Goal: Information Seeking & Learning: Learn about a topic

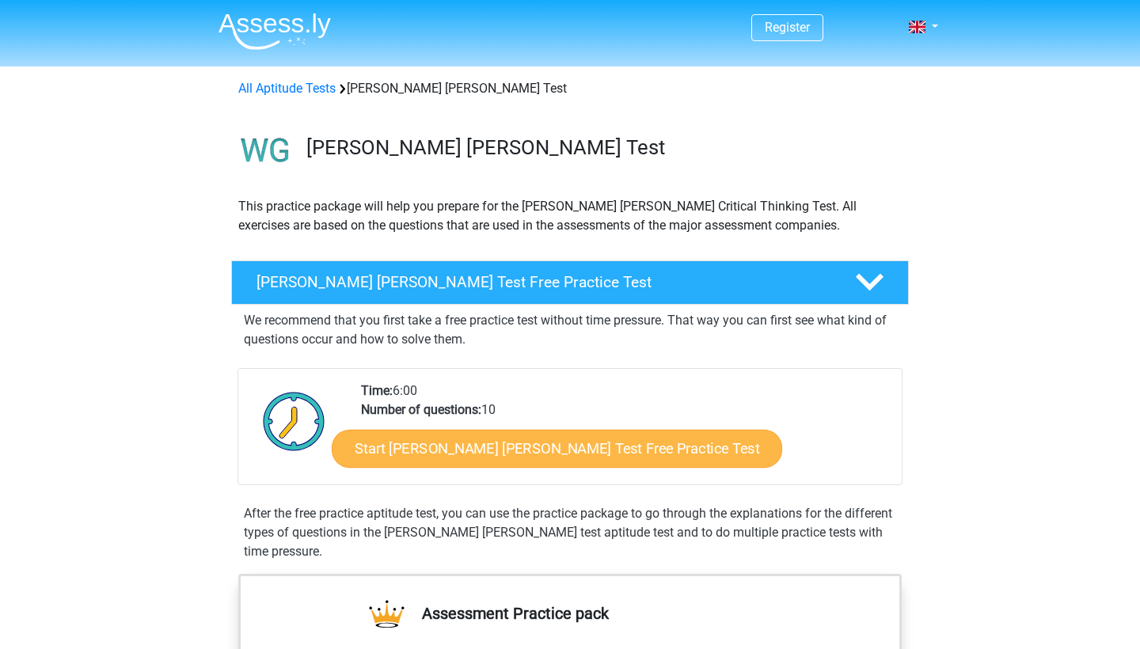
click at [497, 455] on link "Start Watson Glaser Test Free Practice Test" at bounding box center [557, 449] width 450 height 38
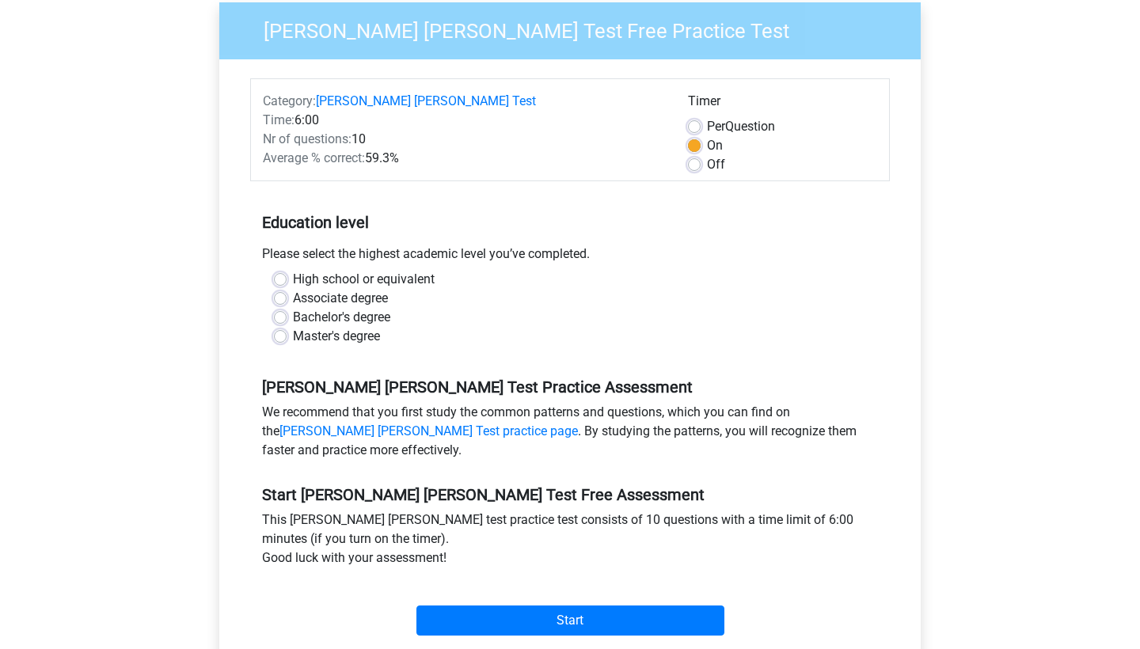
scroll to position [149, 0]
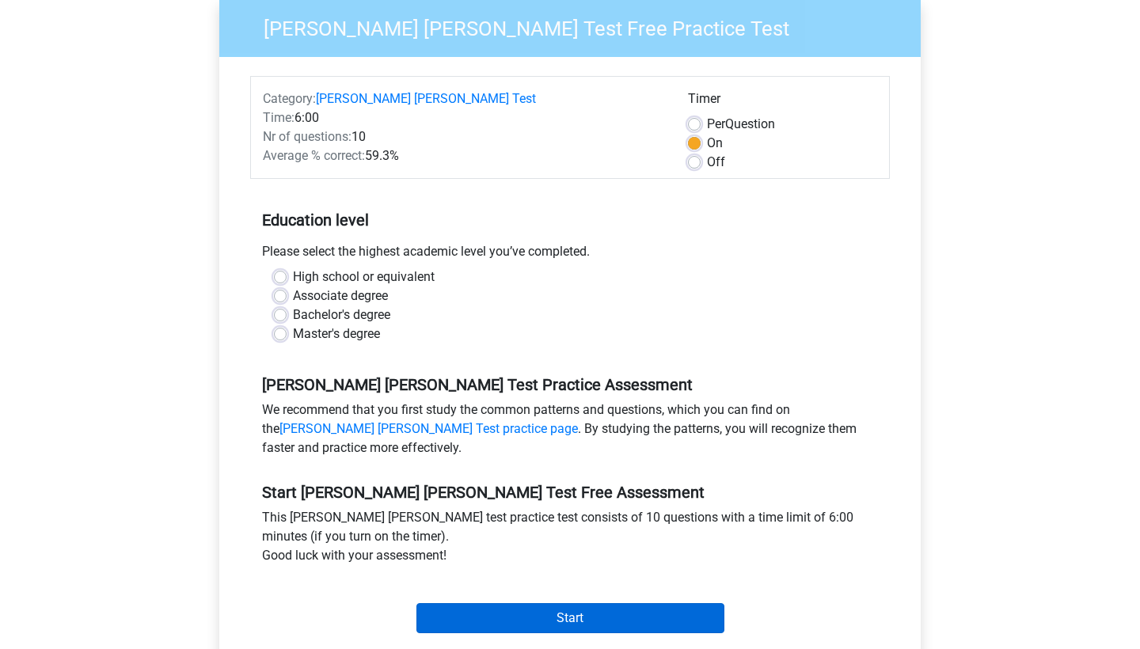
click at [491, 603] on input "Start" at bounding box center [570, 618] width 308 height 30
click at [293, 324] on label "Master's degree" at bounding box center [336, 333] width 87 height 19
click at [276, 324] on input "Master's degree" at bounding box center [280, 332] width 13 height 16
radio input "true"
click at [506, 603] on input "Start" at bounding box center [570, 618] width 308 height 30
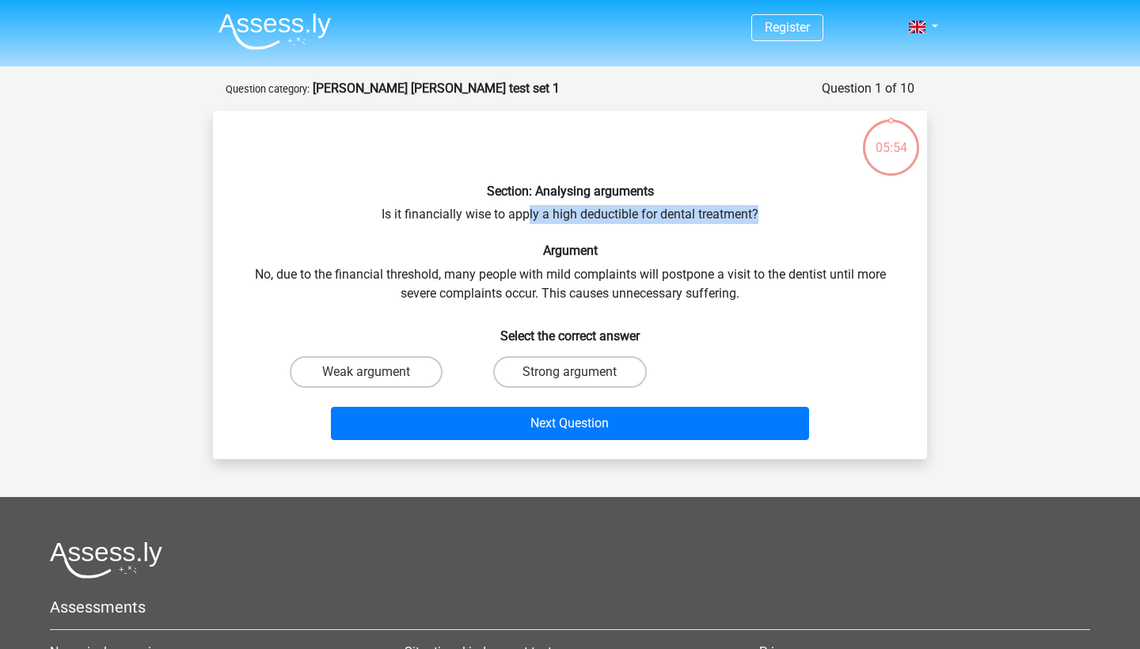
drag, startPoint x: 526, startPoint y: 214, endPoint x: 756, endPoint y: 206, distance: 229.7
click at [756, 206] on div "Section: Analysing arguments Is it financially wise to apply a high deductible …" at bounding box center [569, 284] width 701 height 323
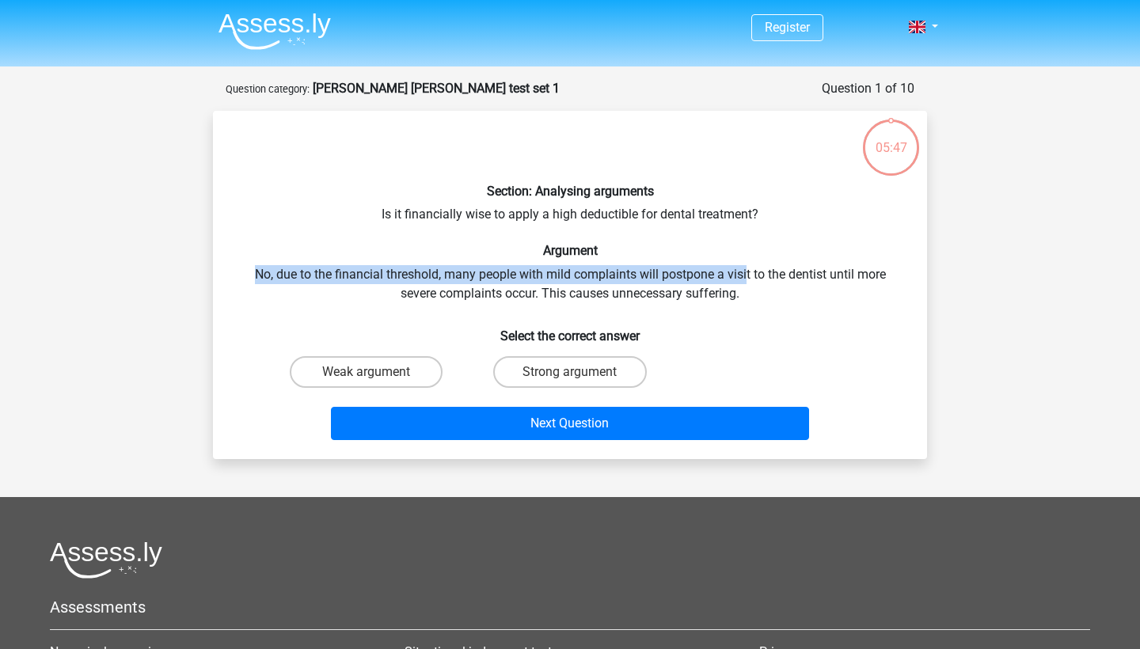
drag, startPoint x: 256, startPoint y: 274, endPoint x: 746, endPoint y: 268, distance: 489.9
click at [746, 268] on div "Section: Analysing arguments Is it financially wise to apply a high deductible …" at bounding box center [569, 284] width 701 height 323
click at [529, 373] on label "Strong argument" at bounding box center [569, 372] width 153 height 32
click at [570, 373] on input "Strong argument" at bounding box center [575, 377] width 10 height 10
radio input "true"
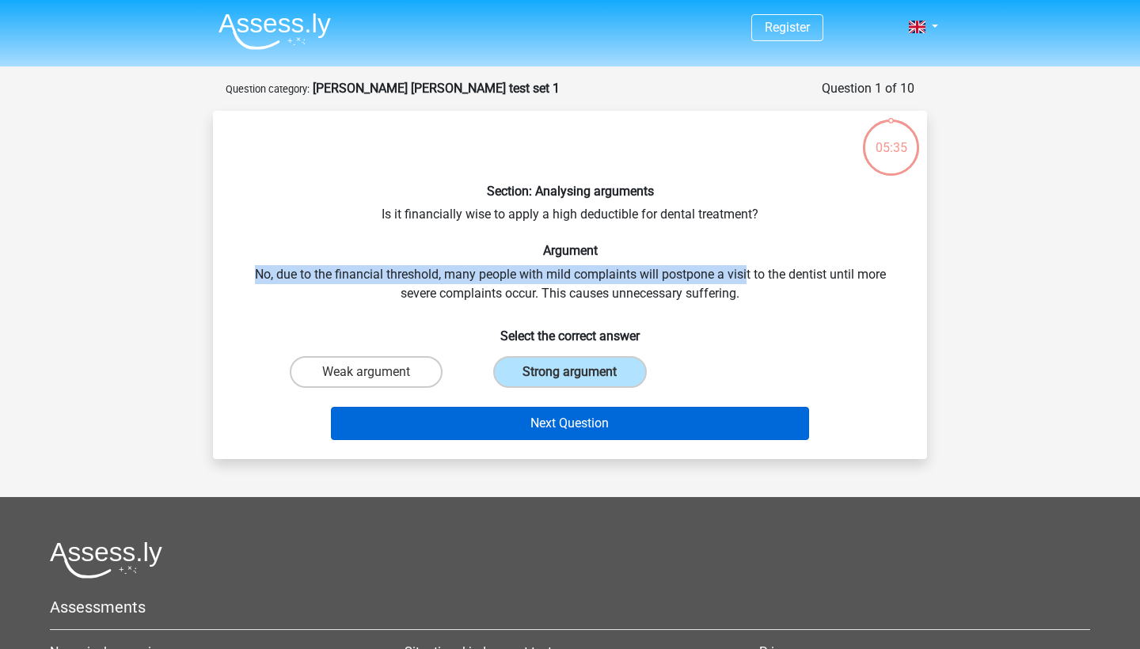
click at [528, 435] on button "Next Question" at bounding box center [570, 423] width 479 height 33
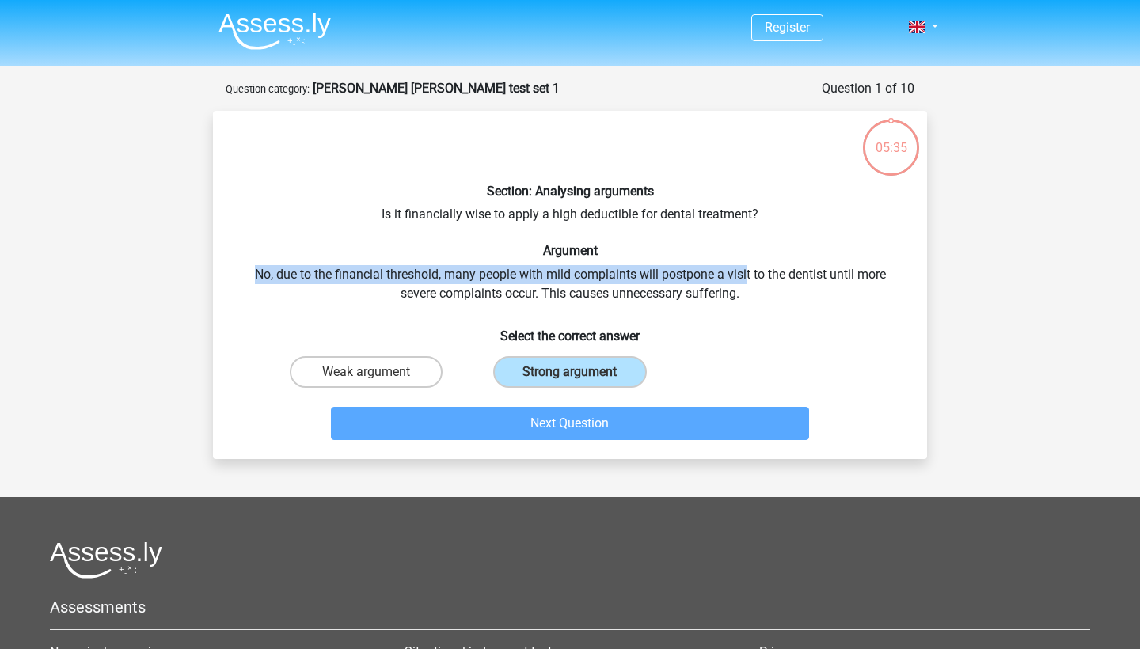
scroll to position [79, 0]
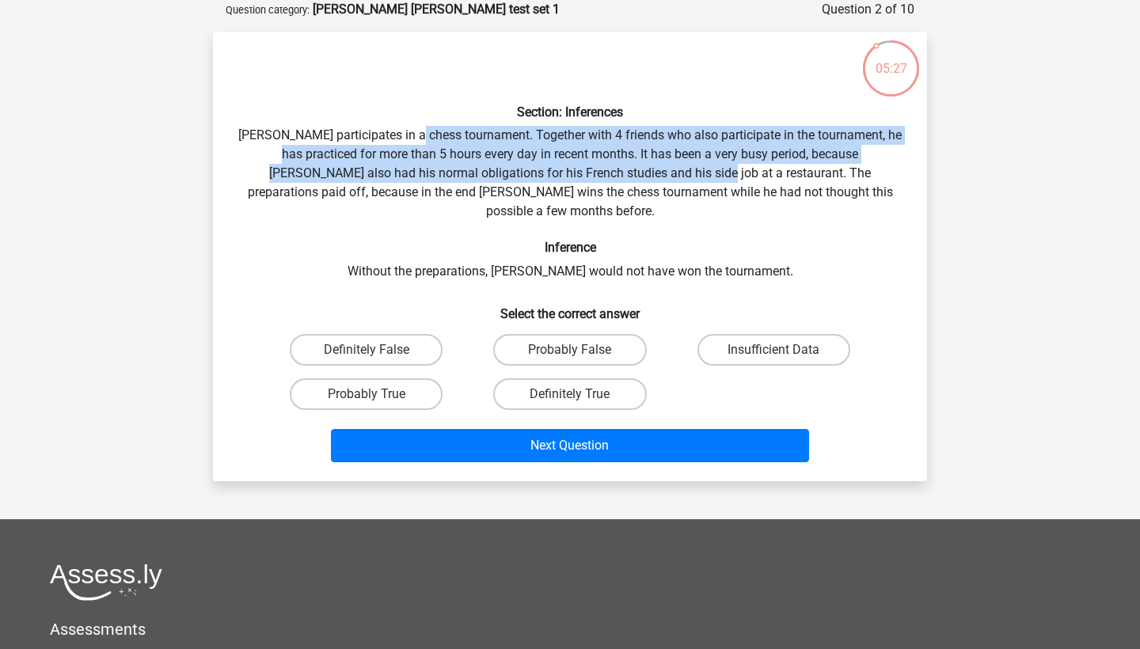
drag, startPoint x: 427, startPoint y: 131, endPoint x: 642, endPoint y: 165, distance: 217.0
click at [642, 165] on div "Section: Inferences Pablo participates in a chess tournament. Together with 4 f…" at bounding box center [569, 256] width 701 height 424
click at [581, 149] on div "Section: Inferences Pablo participates in a chess tournament. Together with 4 f…" at bounding box center [569, 256] width 701 height 424
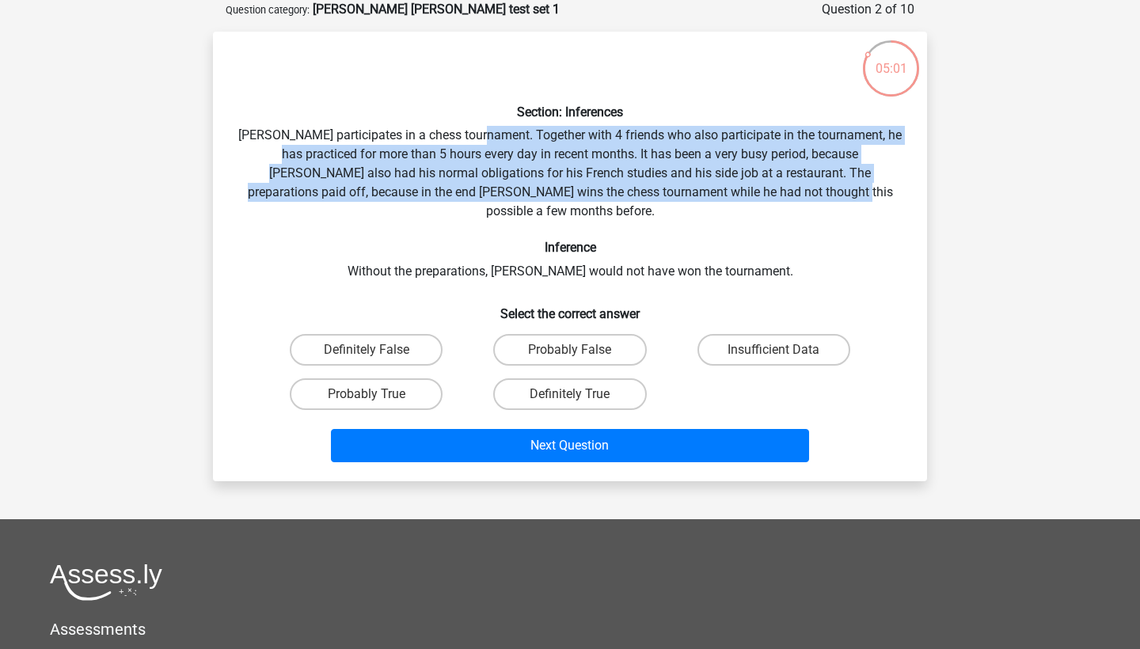
drag, startPoint x: 495, startPoint y: 129, endPoint x: 789, endPoint y: 181, distance: 299.0
click at [789, 181] on div "Section: Inferences Pablo participates in a chess tournament. Together with 4 f…" at bounding box center [569, 256] width 701 height 424
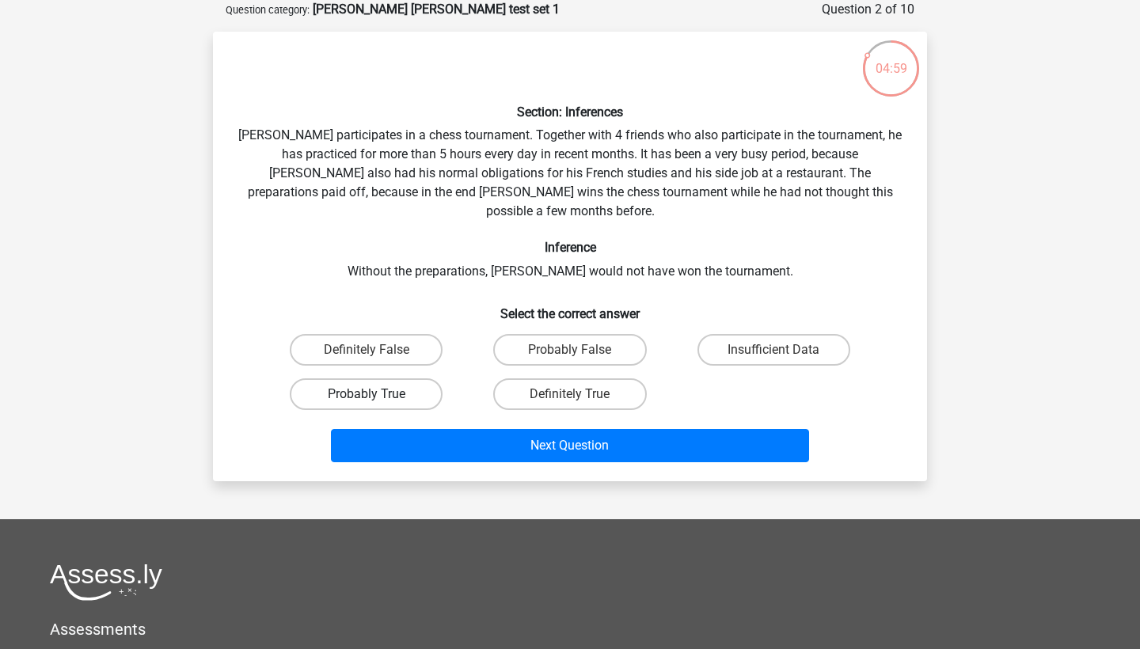
click at [319, 389] on label "Probably True" at bounding box center [366, 394] width 153 height 32
click at [366, 394] on input "Probably True" at bounding box center [371, 399] width 10 height 10
radio input "true"
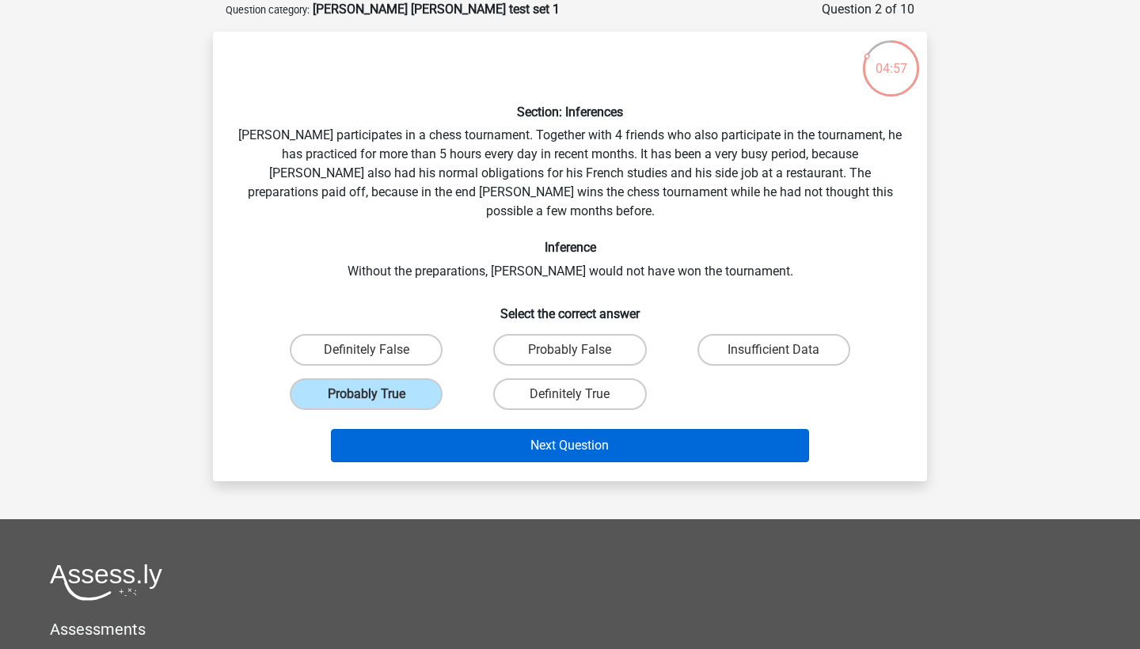
click at [616, 432] on button "Next Question" at bounding box center [570, 445] width 479 height 33
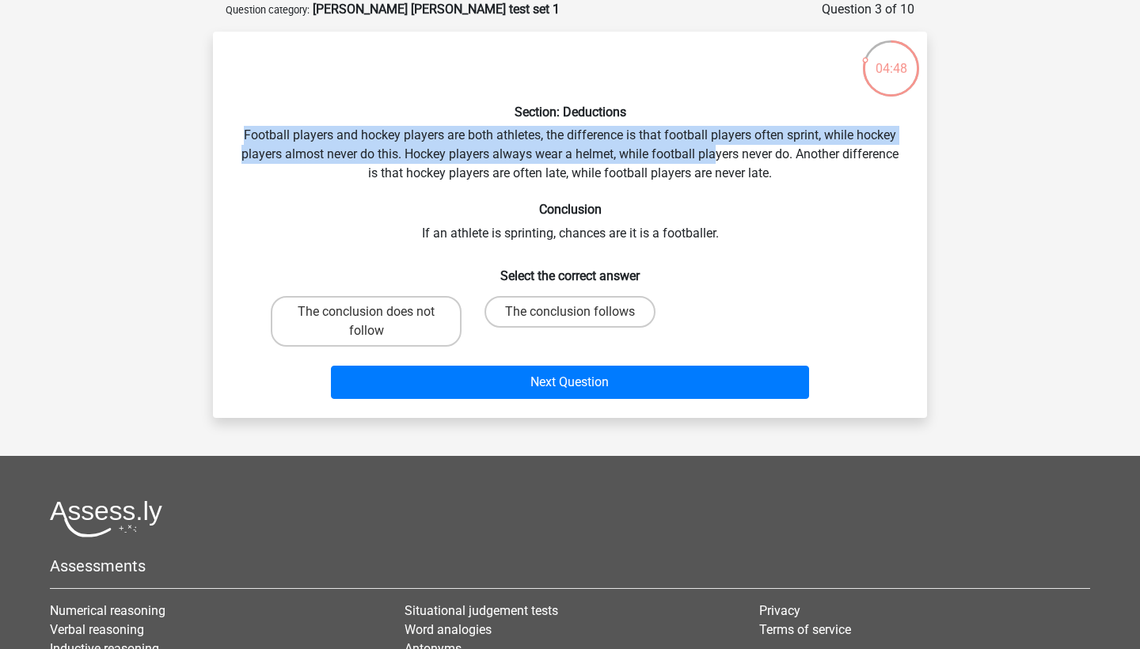
drag, startPoint x: 239, startPoint y: 133, endPoint x: 714, endPoint y: 150, distance: 475.2
click at [714, 150] on div "Section: Deductions Football players and hockey players are both athletes, the …" at bounding box center [569, 224] width 701 height 361
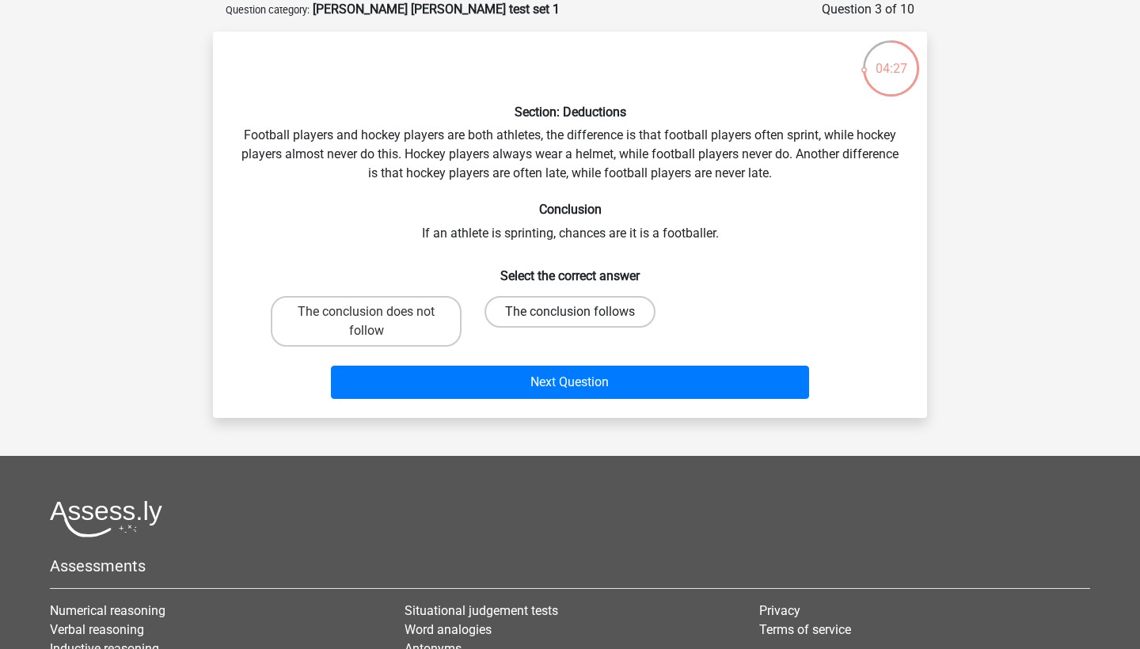
click at [572, 299] on label "The conclusion follows" at bounding box center [569, 312] width 171 height 32
click at [572, 312] on input "The conclusion follows" at bounding box center [575, 317] width 10 height 10
radio input "true"
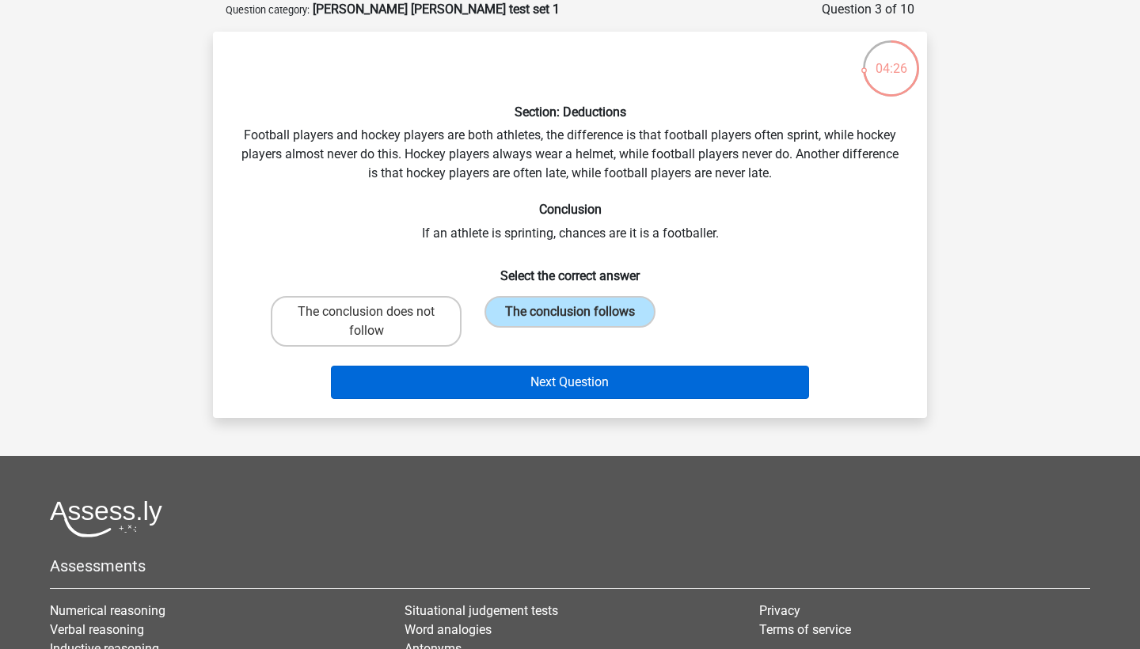
click at [560, 387] on button "Next Question" at bounding box center [570, 382] width 479 height 33
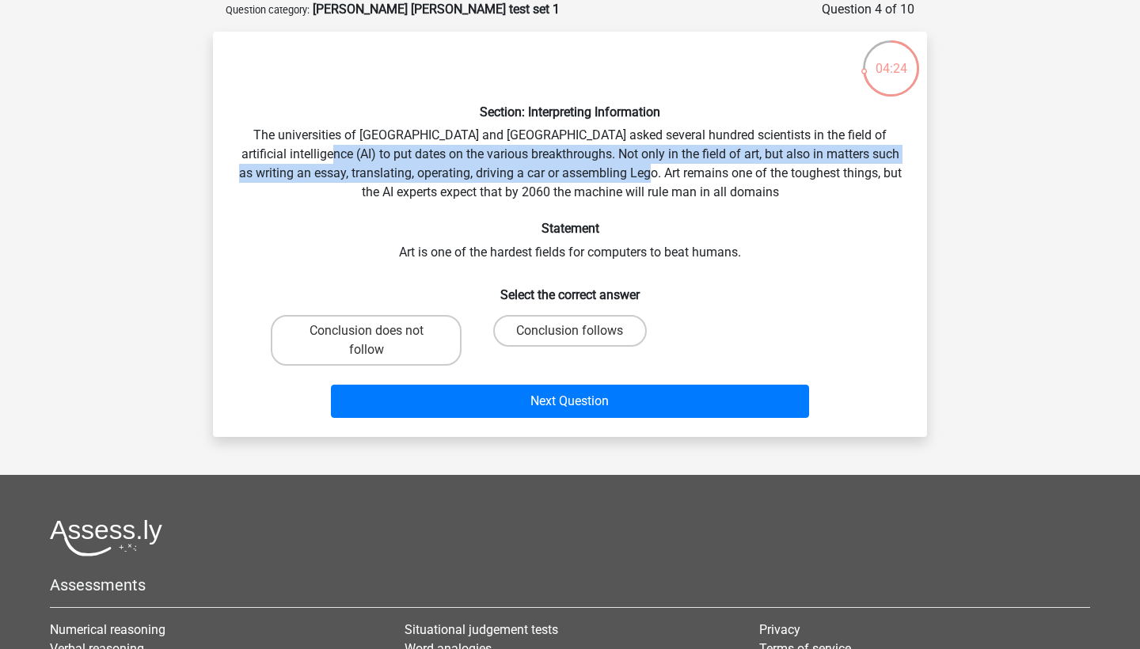
drag, startPoint x: 318, startPoint y: 143, endPoint x: 682, endPoint y: 162, distance: 364.5
click at [682, 162] on div "Section: Interpreting Information The universities of Oxford and Yale asked sev…" at bounding box center [569, 234] width 701 height 380
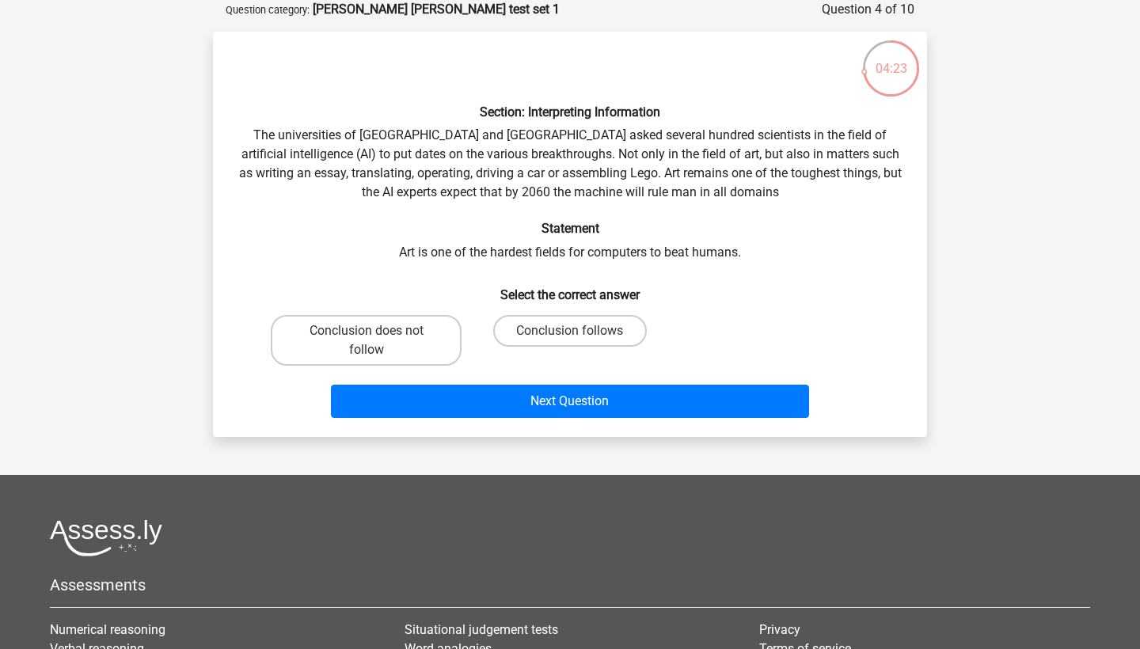
click at [246, 145] on div "Section: Interpreting Information The universities of Oxford and Yale asked sev…" at bounding box center [569, 234] width 701 height 380
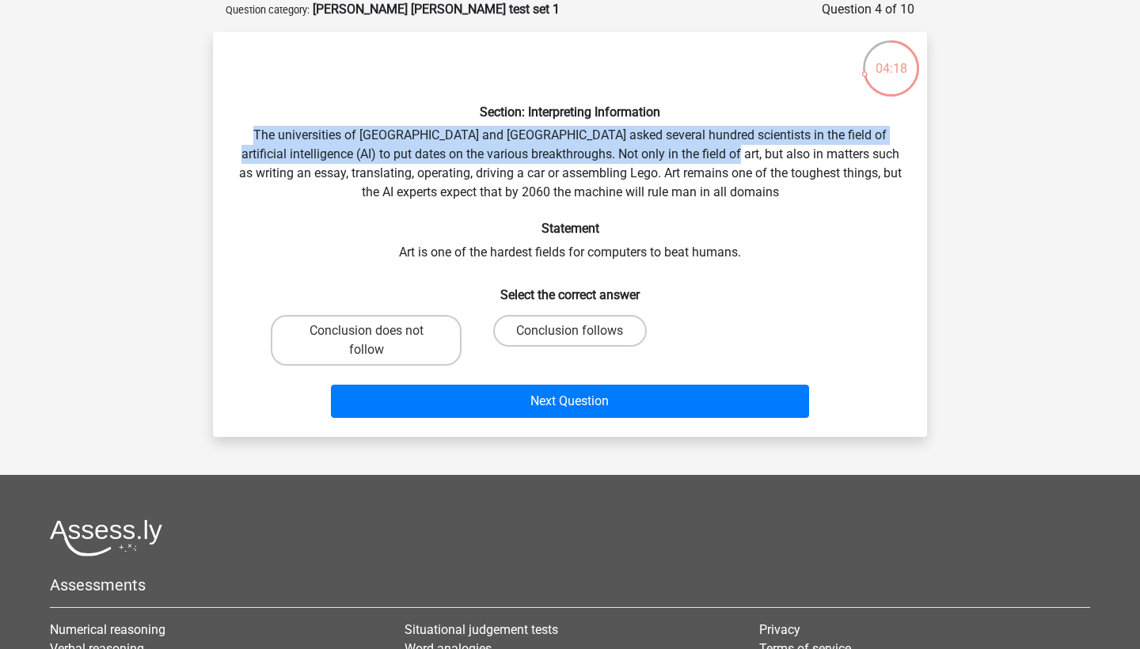
drag, startPoint x: 249, startPoint y: 132, endPoint x: 719, endPoint y: 152, distance: 471.3
click at [719, 154] on div "Section: Interpreting Information The universities of Oxford and Yale asked sev…" at bounding box center [569, 234] width 701 height 380
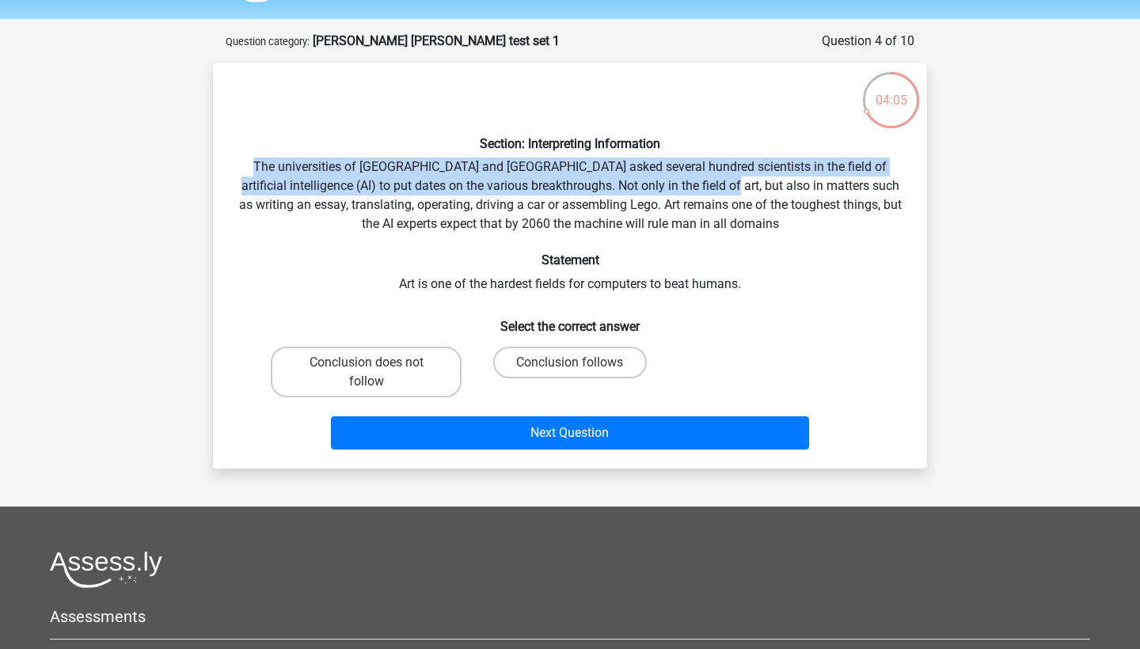
scroll to position [48, 0]
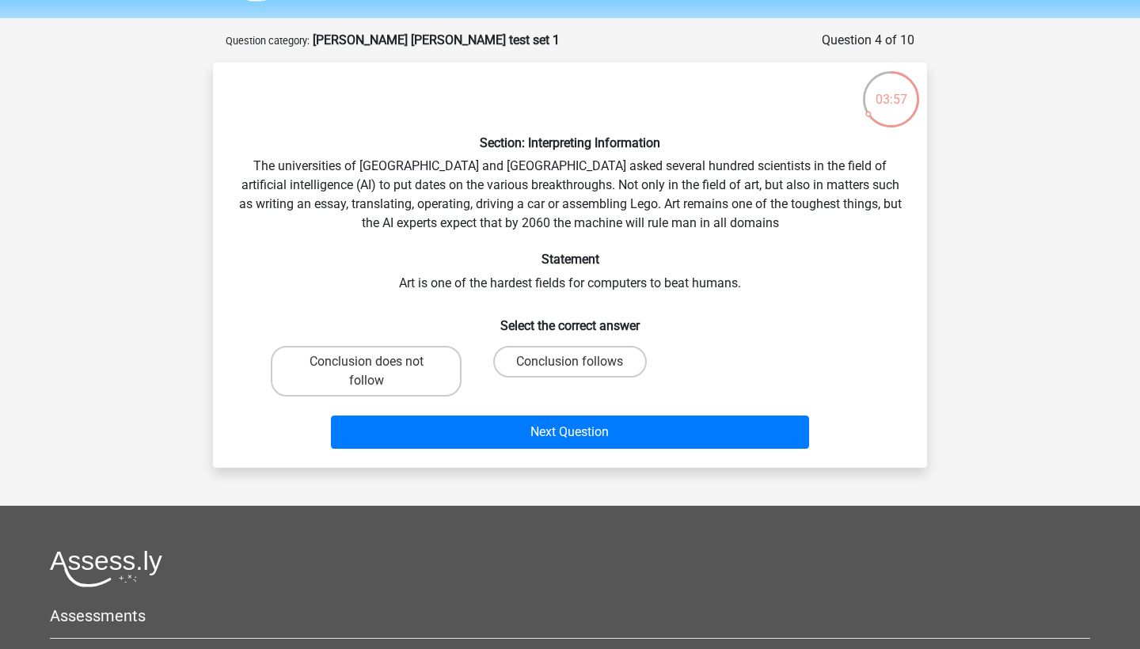
click at [444, 199] on div "Section: Interpreting Information The universities of Oxford and Yale asked sev…" at bounding box center [569, 265] width 701 height 380
drag, startPoint x: 370, startPoint y: 162, endPoint x: 604, endPoint y: 165, distance: 233.5
click at [604, 167] on div "Section: Interpreting Information The universities of Oxford and Yale asked sev…" at bounding box center [569, 265] width 701 height 380
drag, startPoint x: 417, startPoint y: 281, endPoint x: 769, endPoint y: 287, distance: 352.2
click at [769, 287] on div "Section: Interpreting Information The universities of Oxford and Yale asked sev…" at bounding box center [569, 265] width 701 height 380
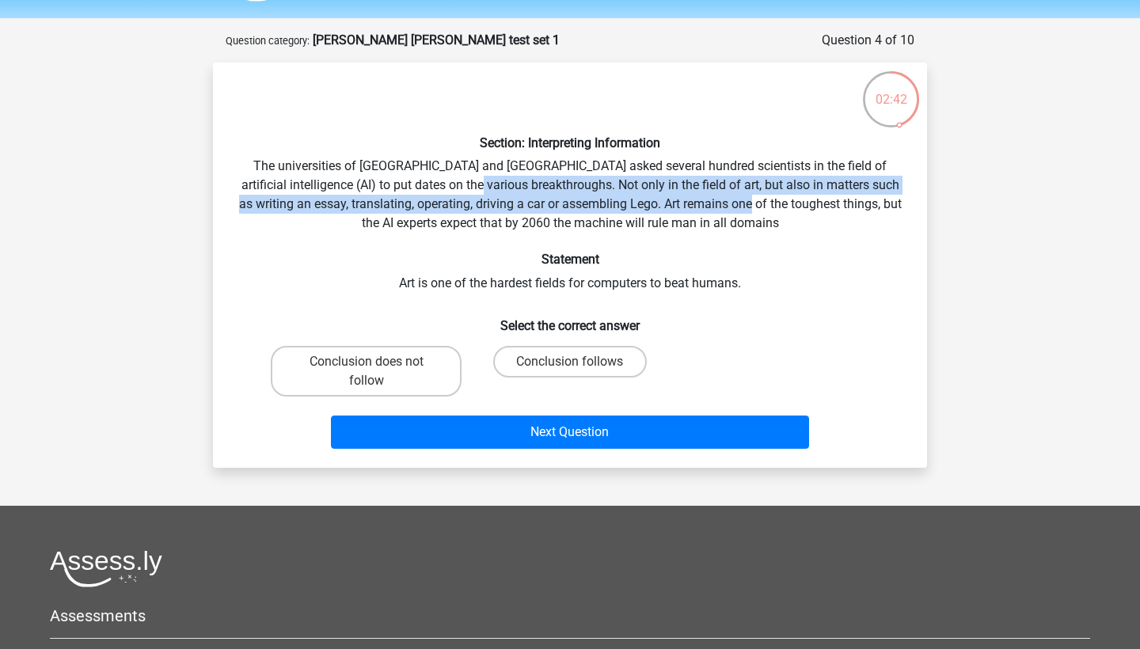
drag, startPoint x: 476, startPoint y: 184, endPoint x: 785, endPoint y: 196, distance: 308.9
click at [785, 196] on div "Section: Interpreting Information The universities of Oxford and Yale asked sev…" at bounding box center [569, 265] width 701 height 380
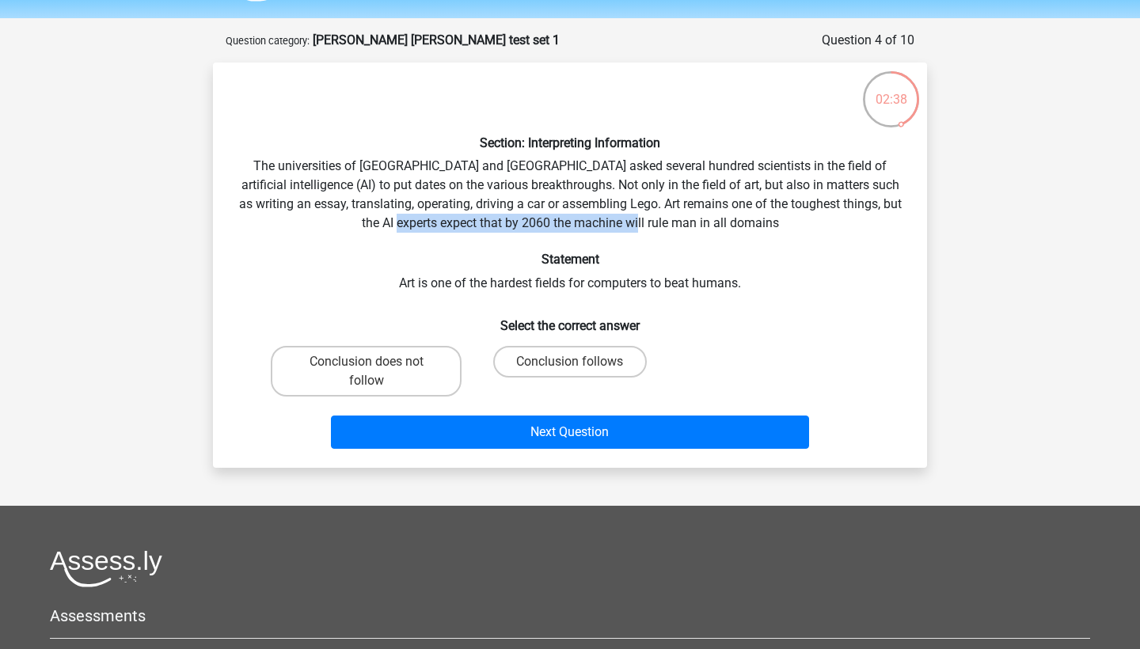
drag, startPoint x: 484, startPoint y: 218, endPoint x: 725, endPoint y: 207, distance: 241.6
click at [725, 207] on div "Section: Interpreting Information The universities of Oxford and Yale asked sev…" at bounding box center [569, 265] width 701 height 380
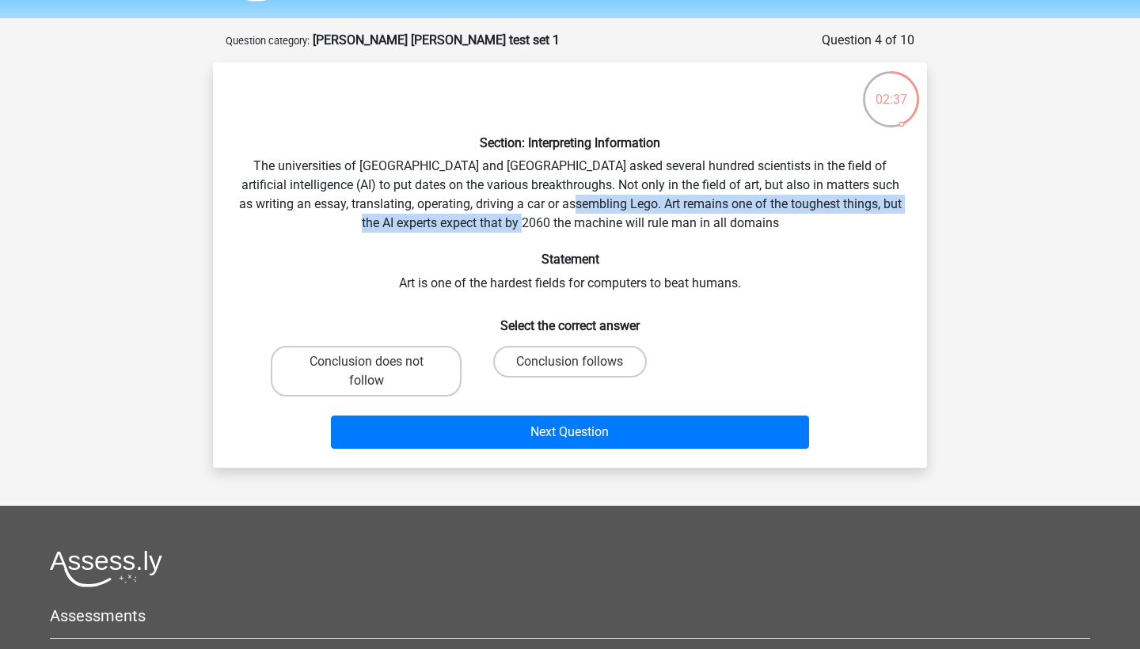
click at [618, 212] on div "Section: Interpreting Information The universities of Oxford and Yale asked sev…" at bounding box center [569, 265] width 701 height 380
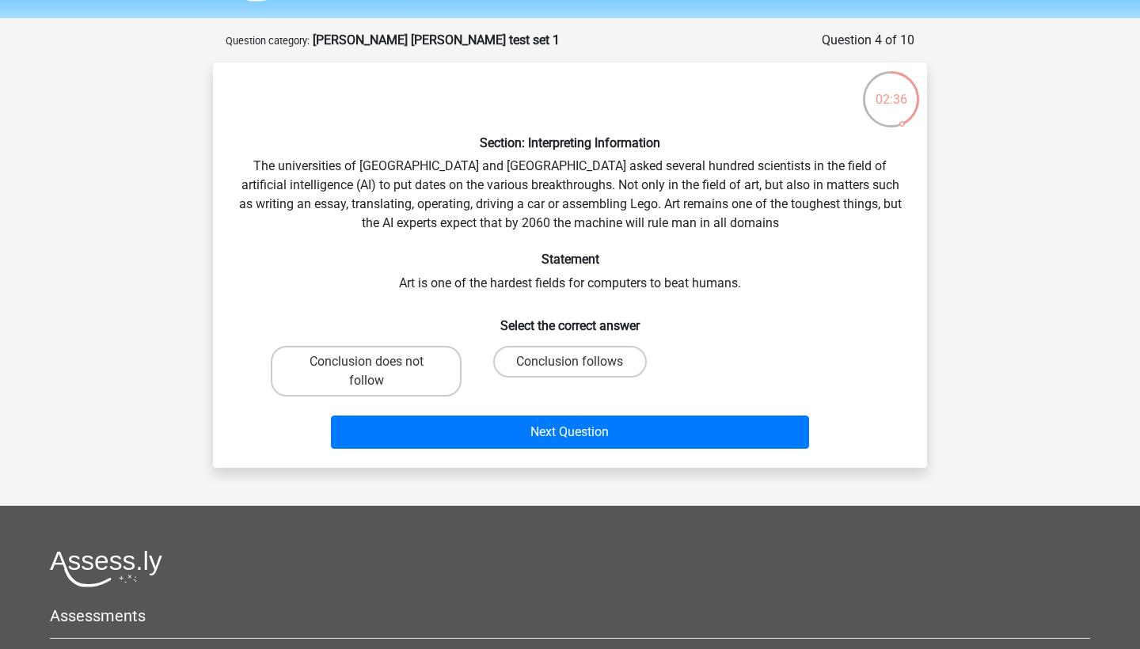
click at [565, 206] on div "Section: Interpreting Information The universities of Oxford and Yale asked sev…" at bounding box center [569, 265] width 701 height 380
click at [586, 379] on div "Conclusion follows" at bounding box center [569, 371] width 191 height 51
click at [579, 367] on input "Conclusion follows" at bounding box center [575, 367] width 10 height 10
radio input "true"
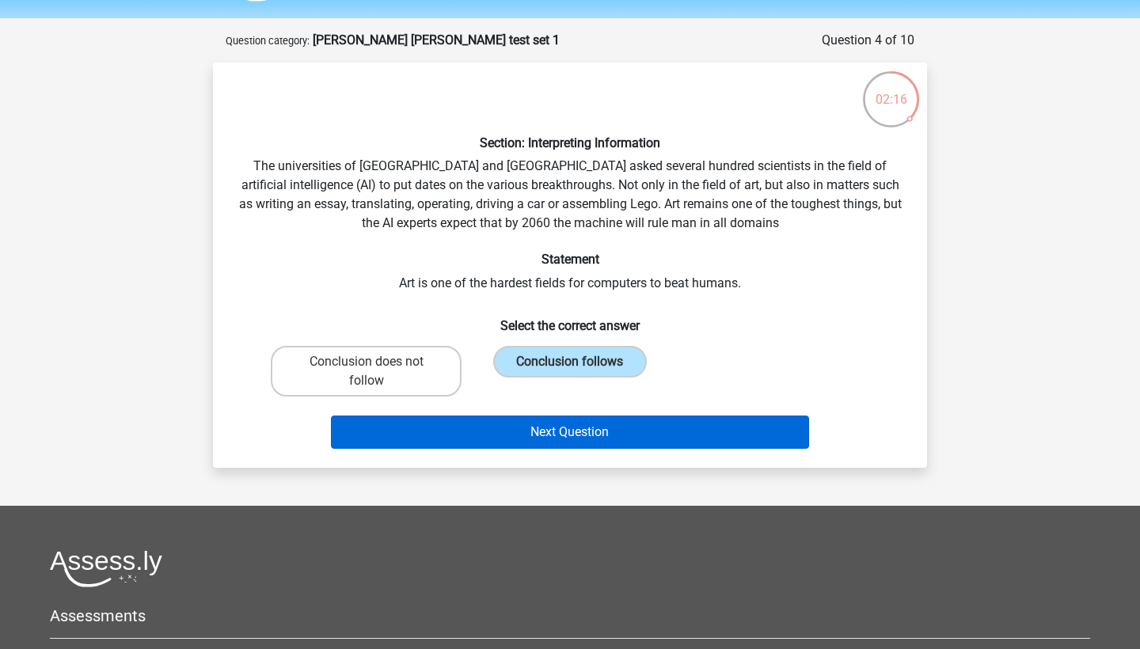
click at [574, 446] on button "Next Question" at bounding box center [570, 431] width 479 height 33
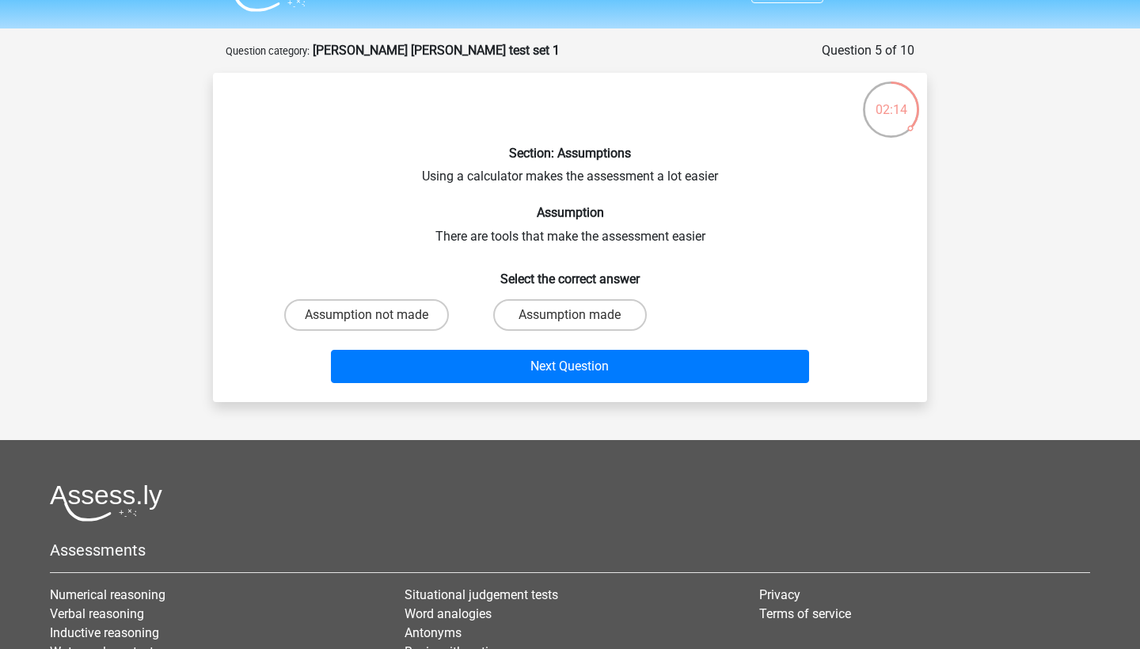
scroll to position [28, 0]
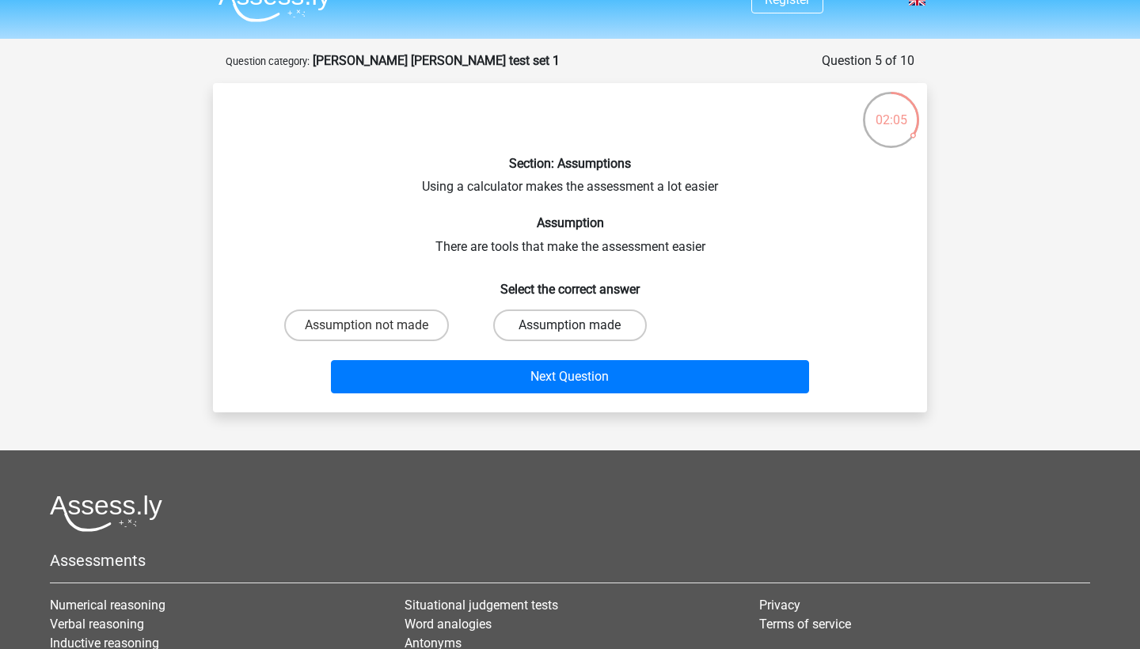
click at [597, 326] on label "Assumption made" at bounding box center [569, 325] width 153 height 32
click at [580, 326] on input "Assumption made" at bounding box center [575, 330] width 10 height 10
radio input "true"
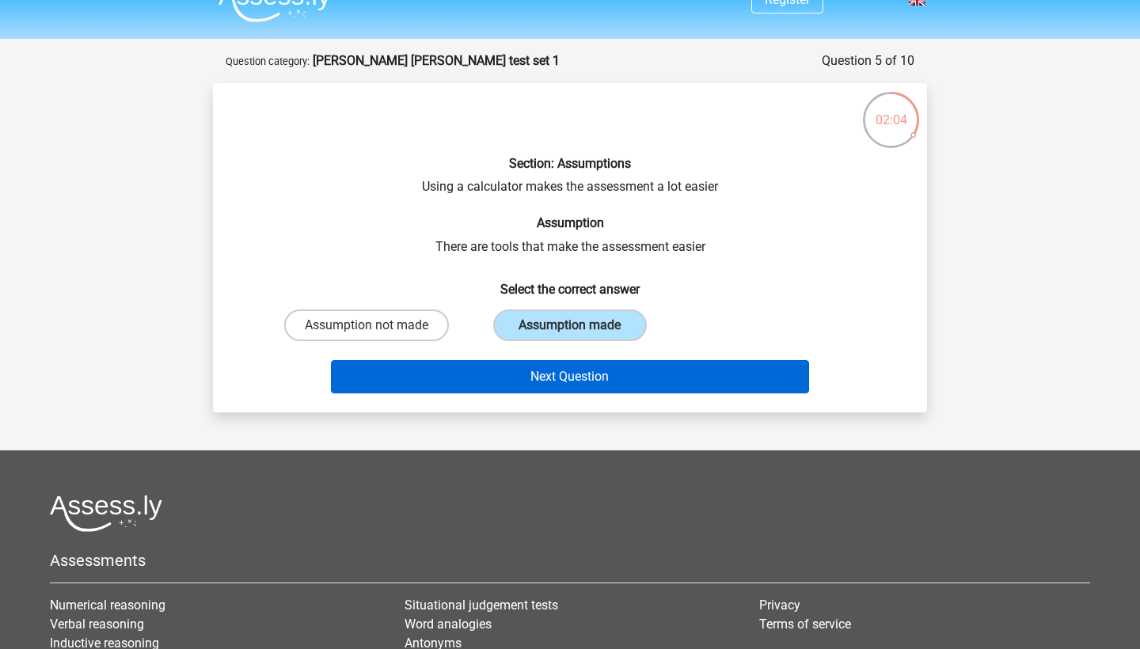
click at [596, 370] on button "Next Question" at bounding box center [570, 376] width 479 height 33
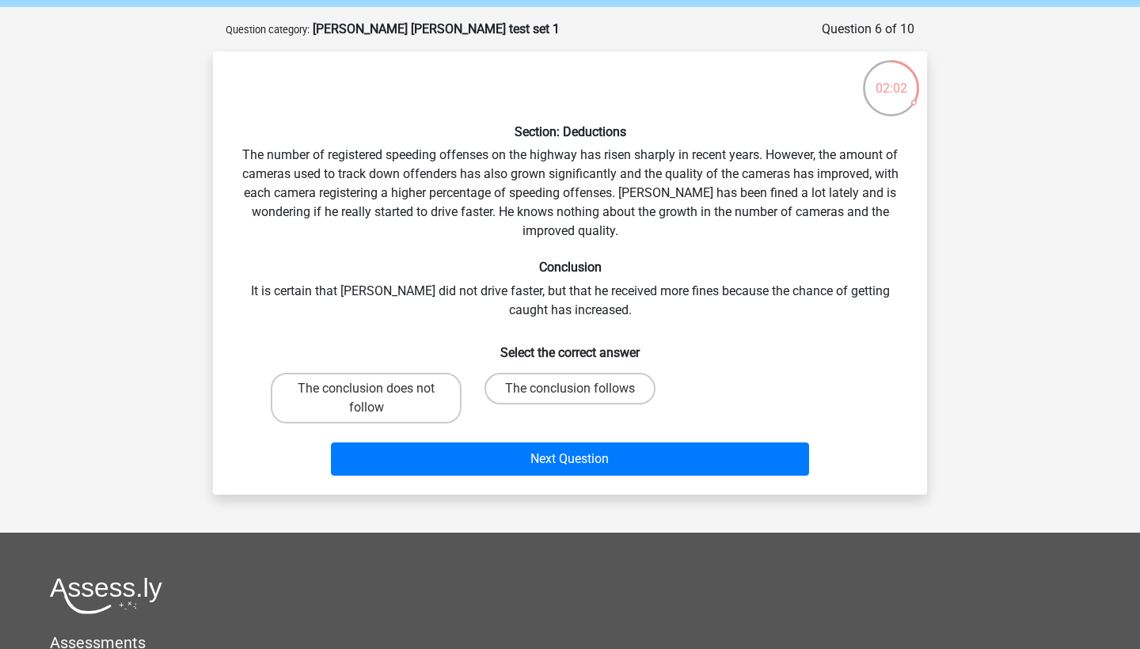
scroll to position [59, 0]
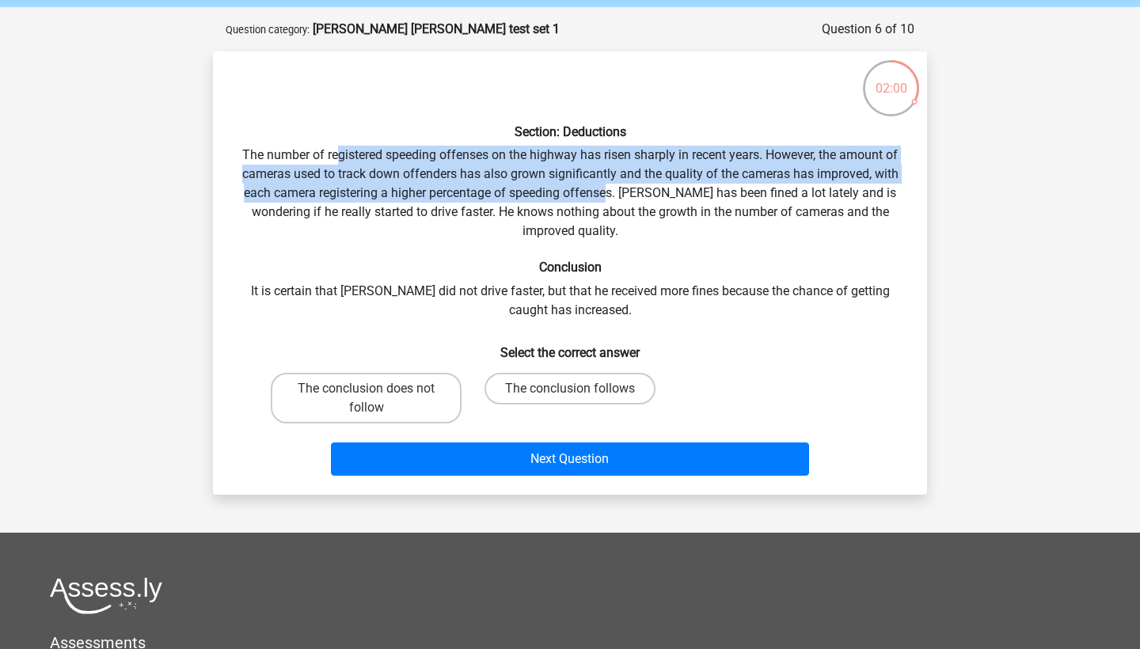
drag, startPoint x: 334, startPoint y: 154, endPoint x: 611, endPoint y: 192, distance: 279.6
click at [611, 192] on div "Section: Deductions The number of registered speeding offenses on the highway h…" at bounding box center [569, 273] width 701 height 418
click at [412, 400] on label "The conclusion does not follow" at bounding box center [366, 398] width 191 height 51
click at [377, 399] on input "The conclusion does not follow" at bounding box center [371, 394] width 10 height 10
radio input "true"
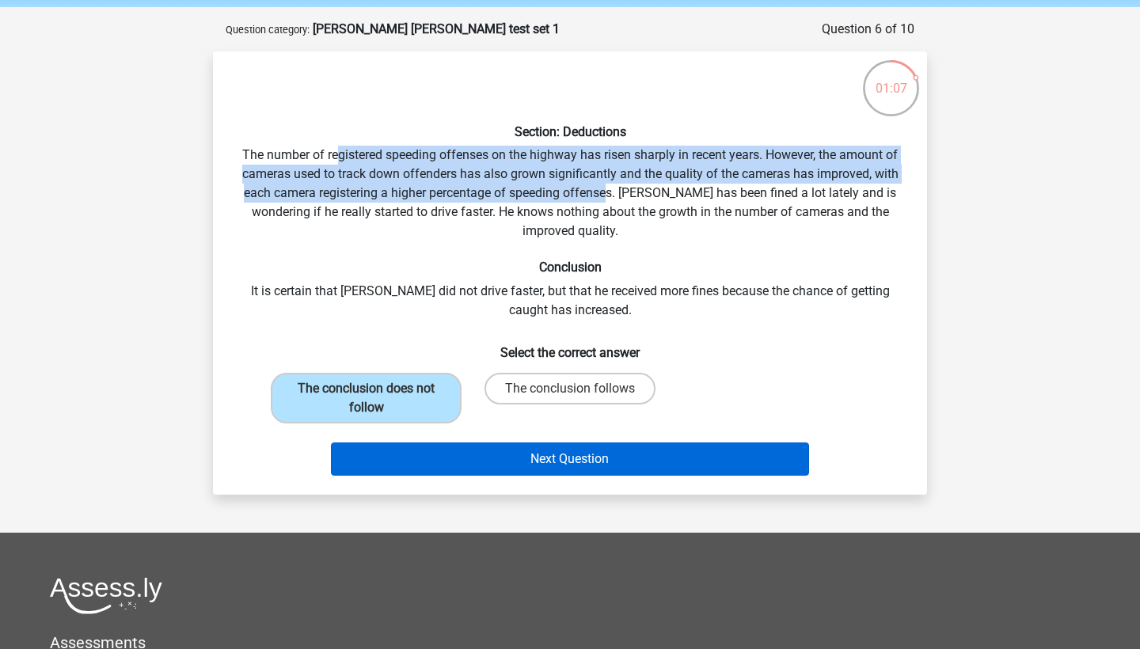
click at [528, 461] on button "Next Question" at bounding box center [570, 458] width 479 height 33
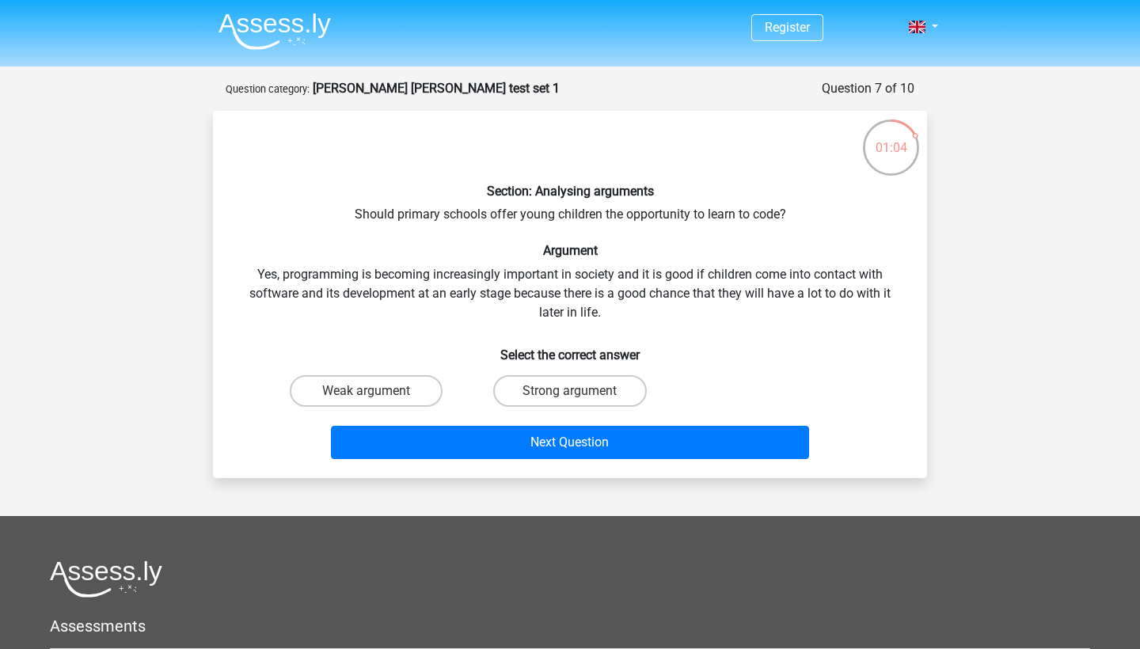
scroll to position [0, 0]
drag, startPoint x: 378, startPoint y: 213, endPoint x: 751, endPoint y: 226, distance: 373.0
click at [751, 226] on div "Section: Analysing arguments Should primary schools offer young children the op…" at bounding box center [569, 294] width 701 height 342
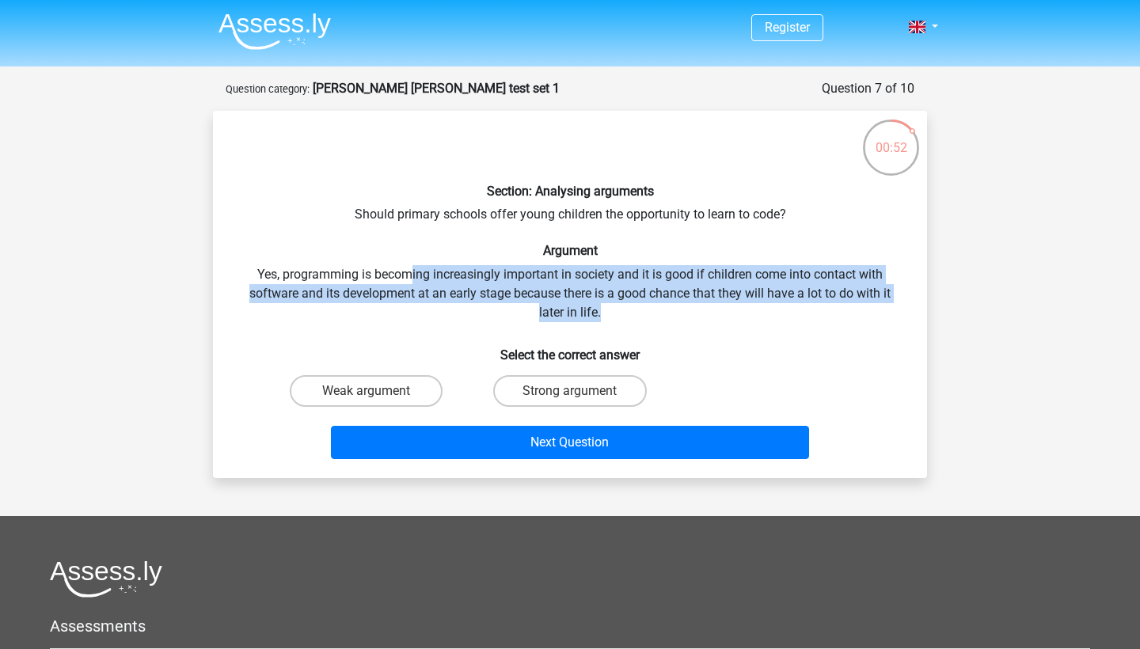
drag, startPoint x: 412, startPoint y: 270, endPoint x: 670, endPoint y: 305, distance: 259.7
click at [670, 305] on div "Section: Analysing arguments Should primary schools offer young children the op…" at bounding box center [569, 294] width 701 height 342
click at [591, 318] on div "Section: Analysing arguments Should primary schools offer young children the op…" at bounding box center [569, 294] width 701 height 342
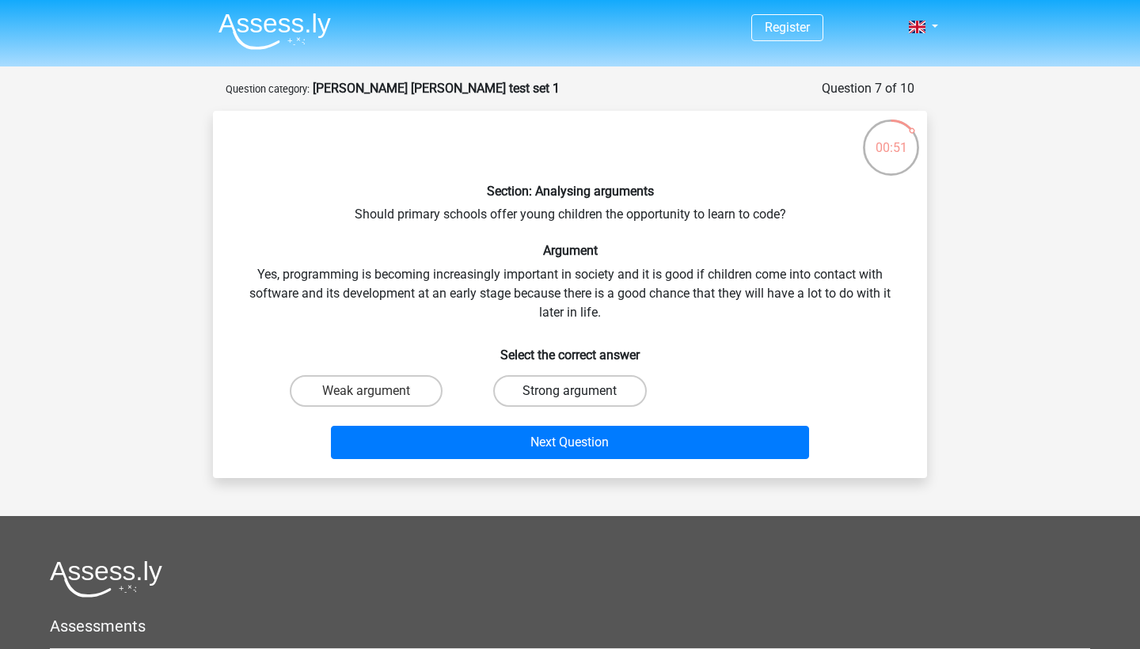
click at [570, 385] on label "Strong argument" at bounding box center [569, 391] width 153 height 32
click at [570, 391] on input "Strong argument" at bounding box center [575, 396] width 10 height 10
radio input "true"
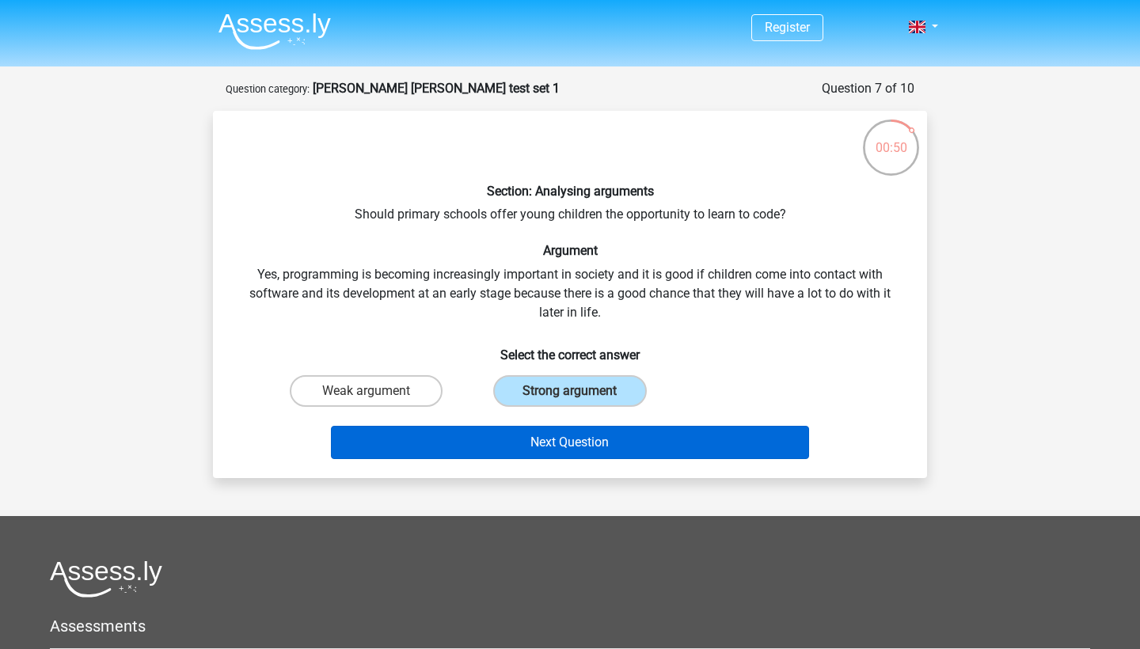
click at [553, 453] on button "Next Question" at bounding box center [570, 442] width 479 height 33
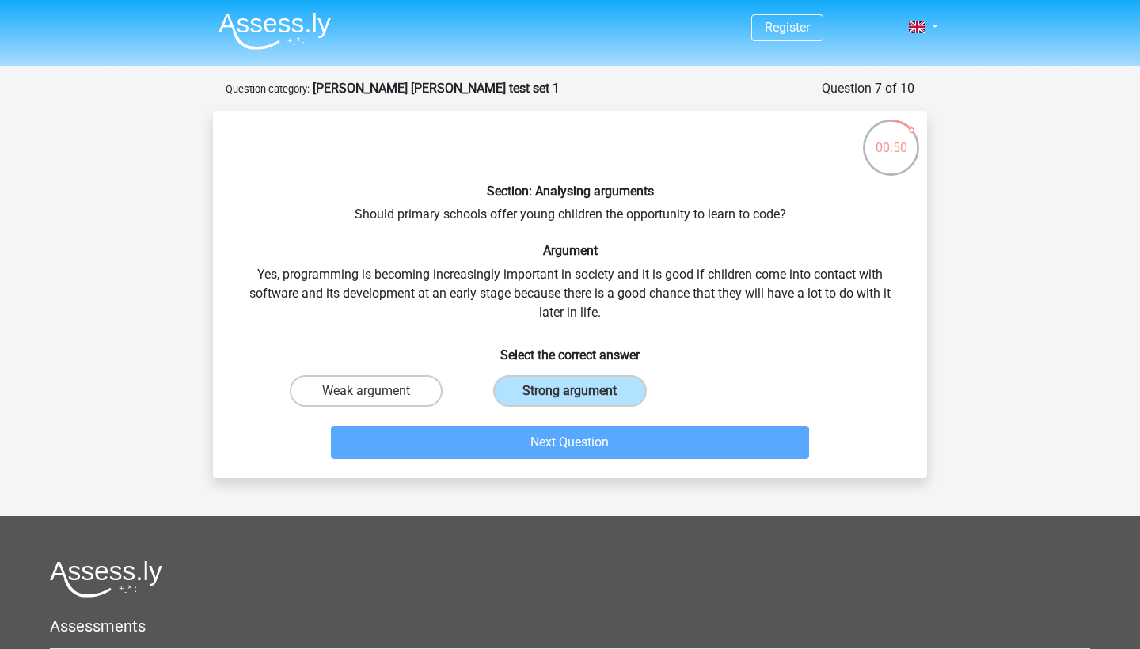
scroll to position [79, 0]
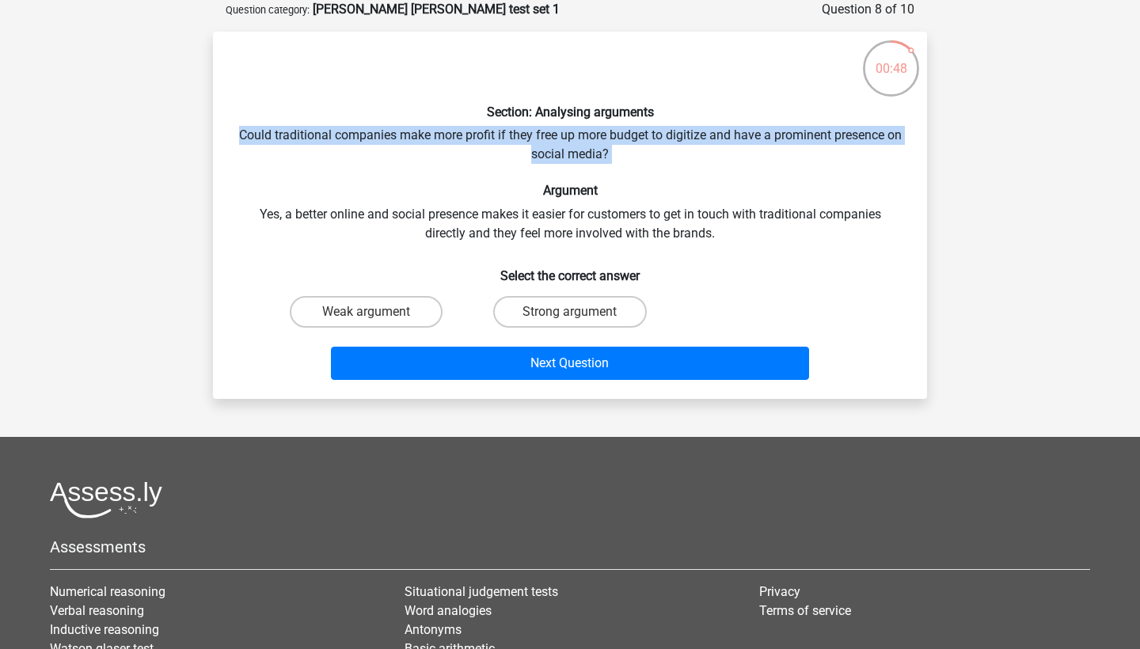
drag, startPoint x: 246, startPoint y: 135, endPoint x: 591, endPoint y: 168, distance: 346.6
click at [591, 168] on div "Section: Analysing arguments Could traditional companies make more profit if th…" at bounding box center [569, 215] width 701 height 342
click at [525, 321] on label "Strong argument" at bounding box center [569, 312] width 153 height 32
click at [570, 321] on input "Strong argument" at bounding box center [575, 317] width 10 height 10
radio input "true"
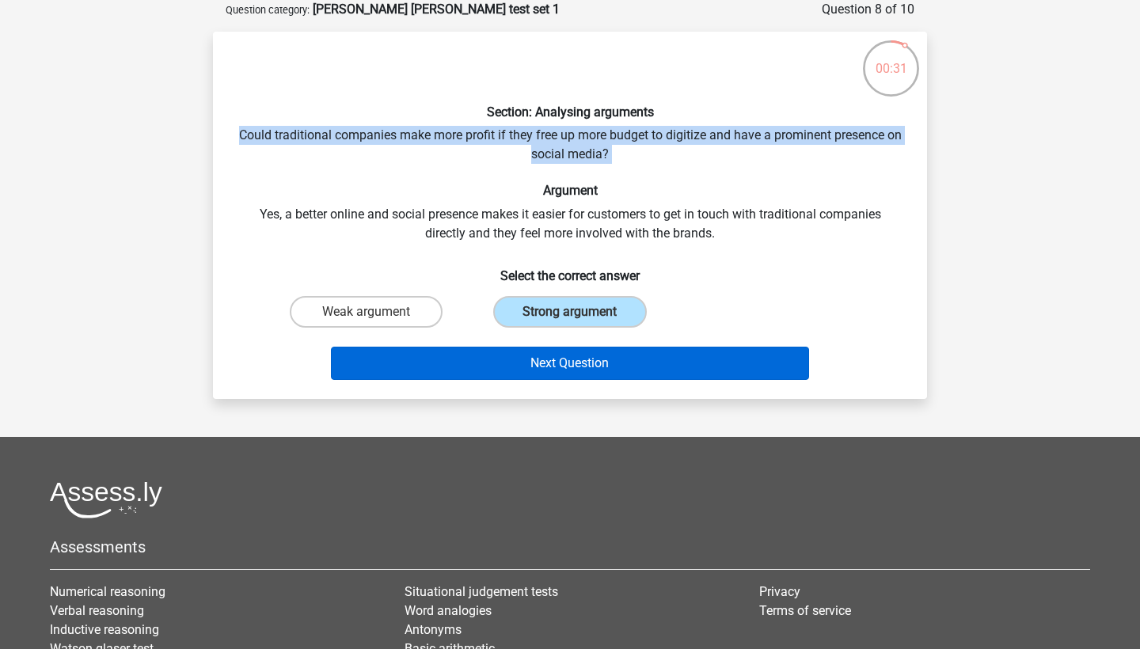
click at [528, 365] on button "Next Question" at bounding box center [570, 363] width 479 height 33
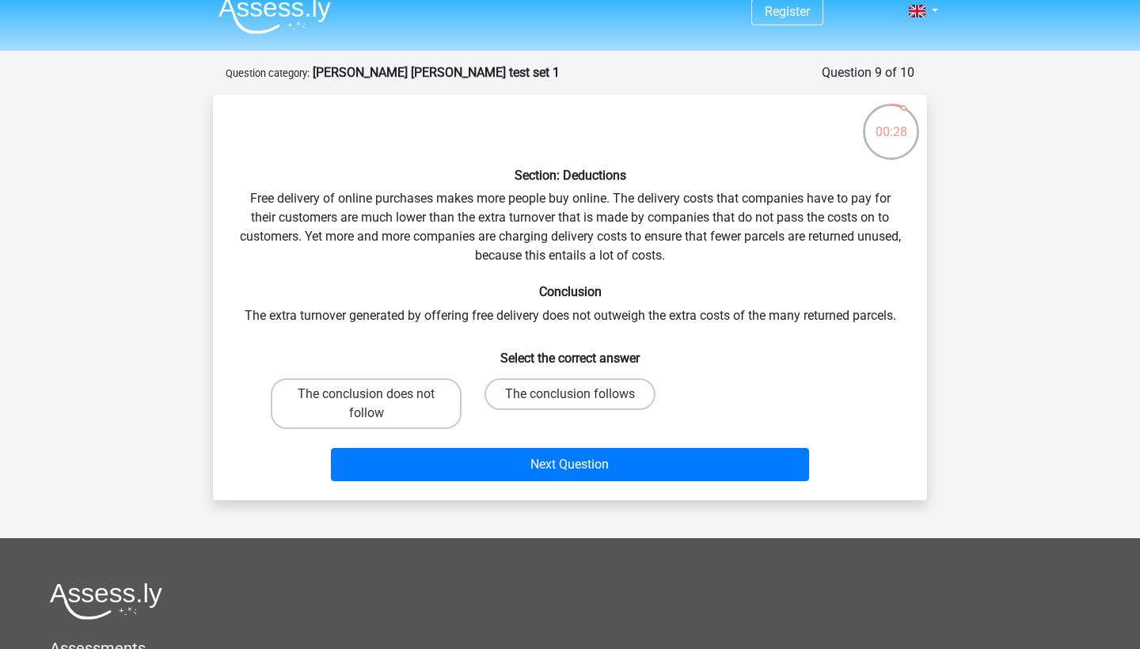
scroll to position [16, 0]
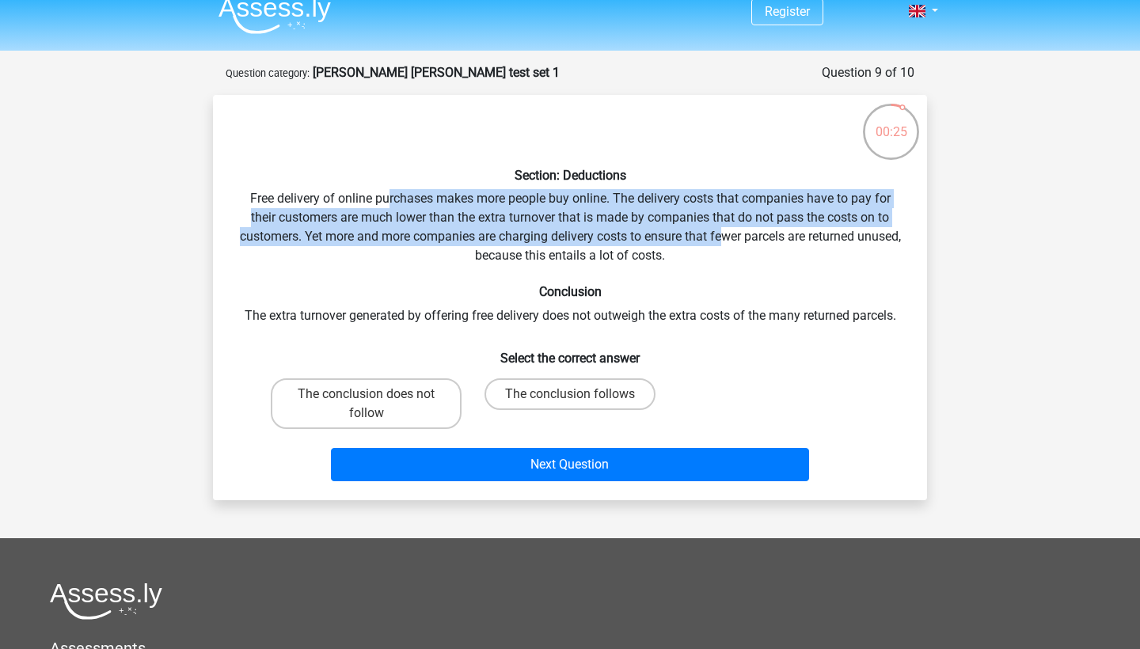
drag, startPoint x: 387, startPoint y: 197, endPoint x: 747, endPoint y: 239, distance: 362.5
click at [747, 239] on div "Section: Deductions Free delivery of online purchases makes more people buy onl…" at bounding box center [569, 298] width 701 height 380
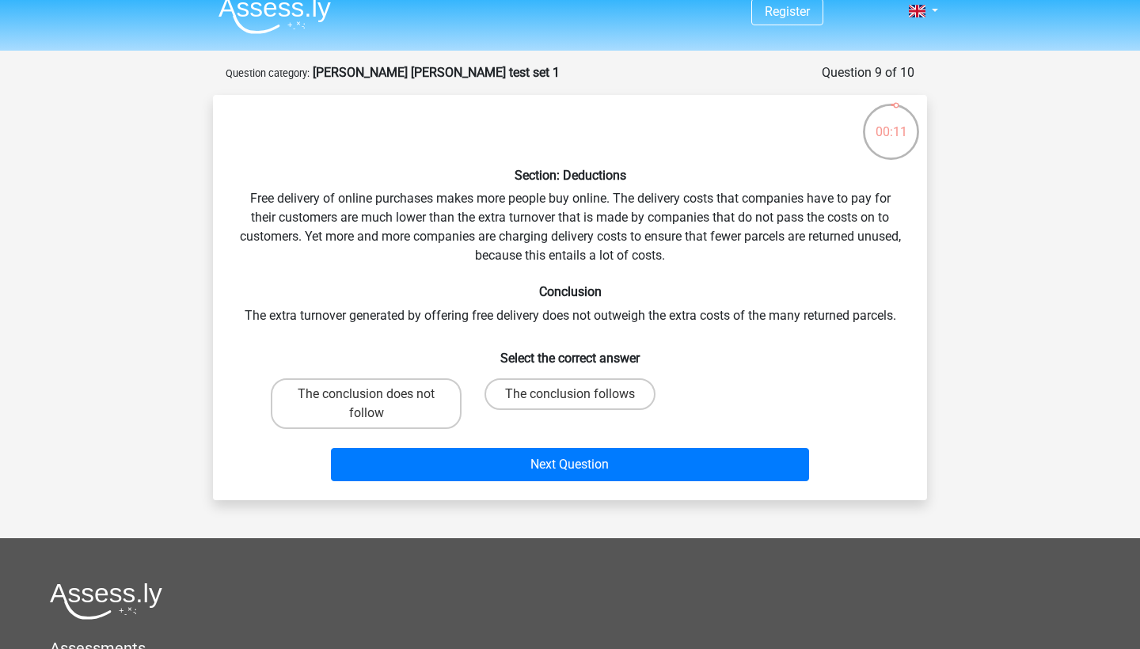
click at [728, 249] on div "Section: Deductions Free delivery of online purchases makes more people buy onl…" at bounding box center [569, 298] width 701 height 380
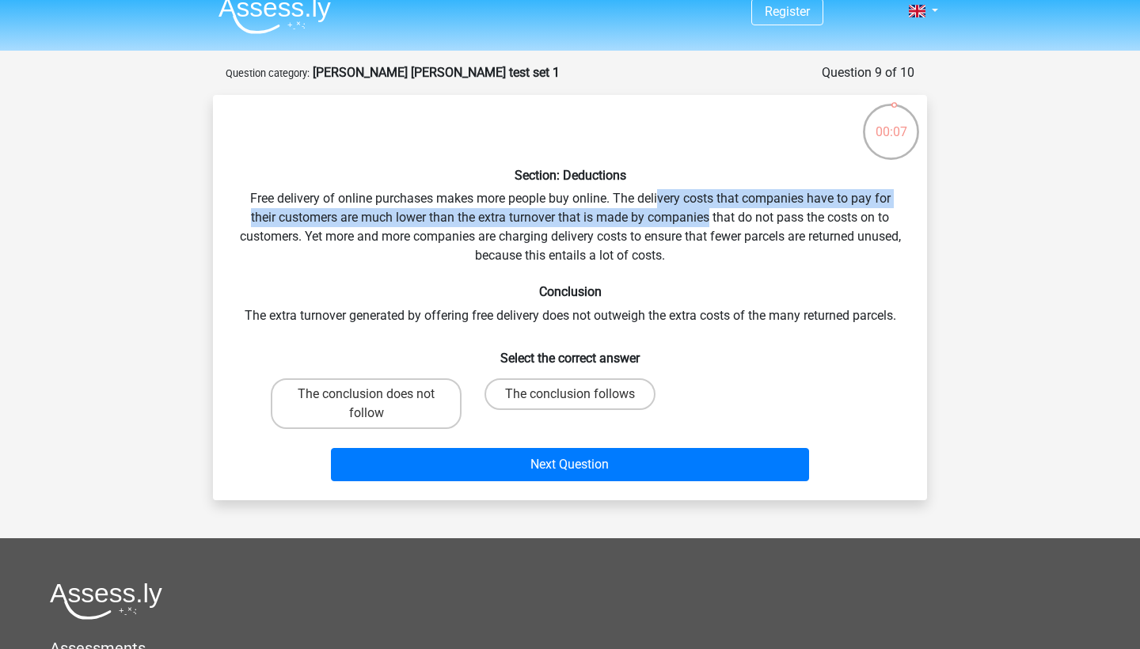
drag, startPoint x: 657, startPoint y: 201, endPoint x: 708, endPoint y: 215, distance: 53.4
click at [710, 217] on div "Section: Deductions Free delivery of online purchases makes more people buy onl…" at bounding box center [569, 298] width 701 height 380
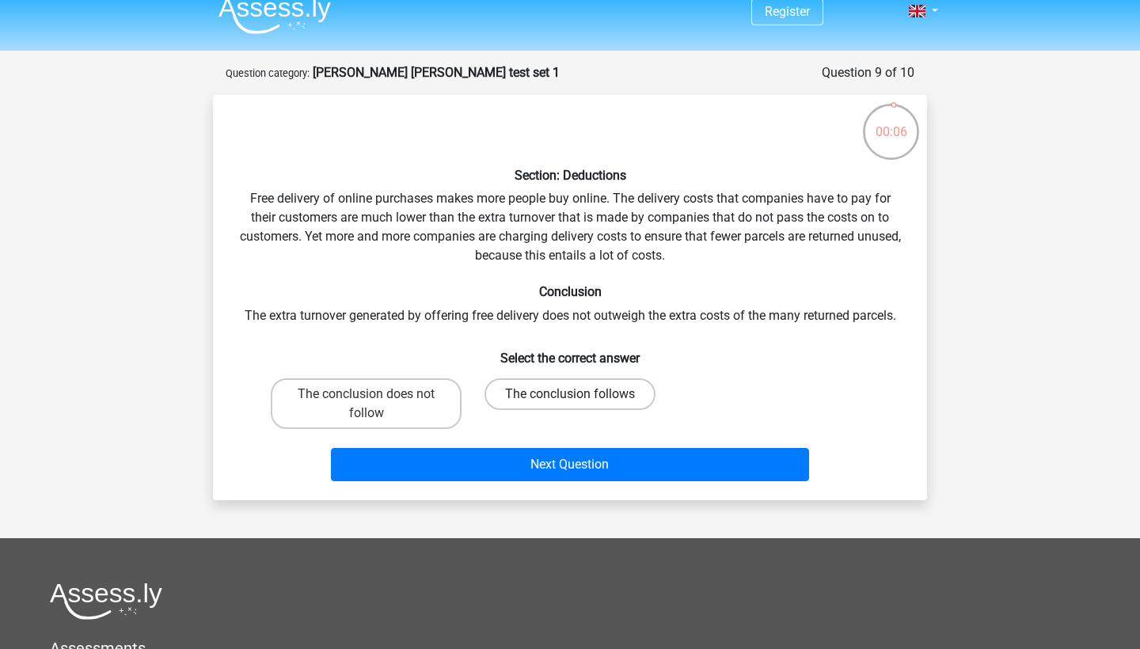
click at [544, 383] on label "The conclusion follows" at bounding box center [569, 394] width 171 height 32
click at [570, 394] on input "The conclusion follows" at bounding box center [575, 399] width 10 height 10
radio input "true"
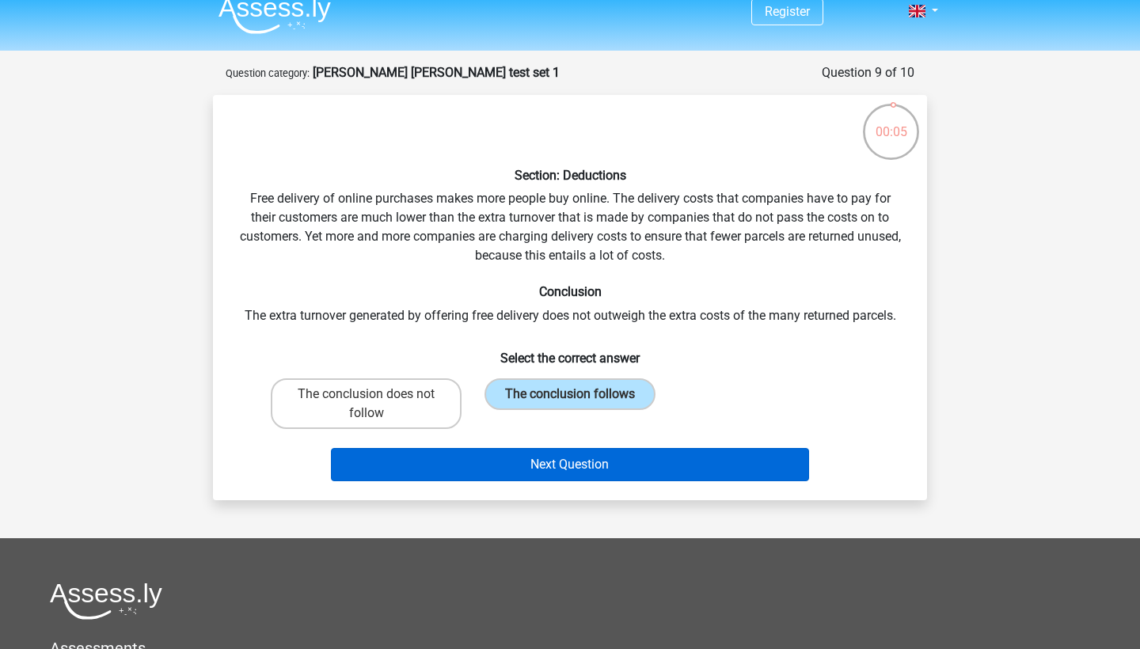
click at [546, 458] on button "Next Question" at bounding box center [570, 464] width 479 height 33
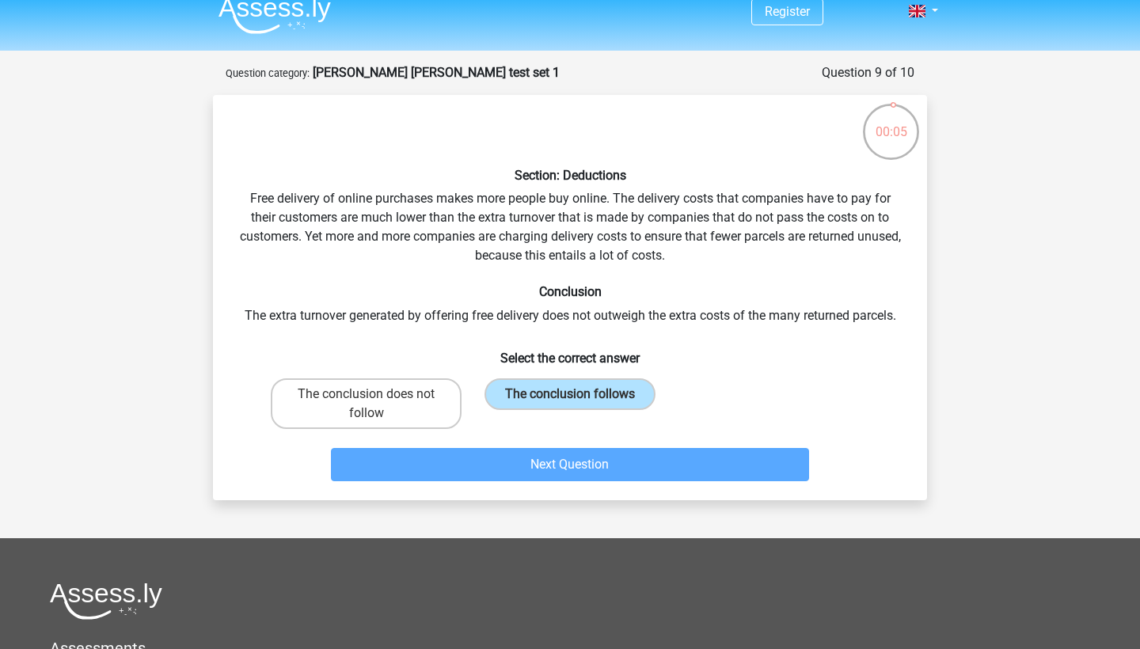
scroll to position [79, 0]
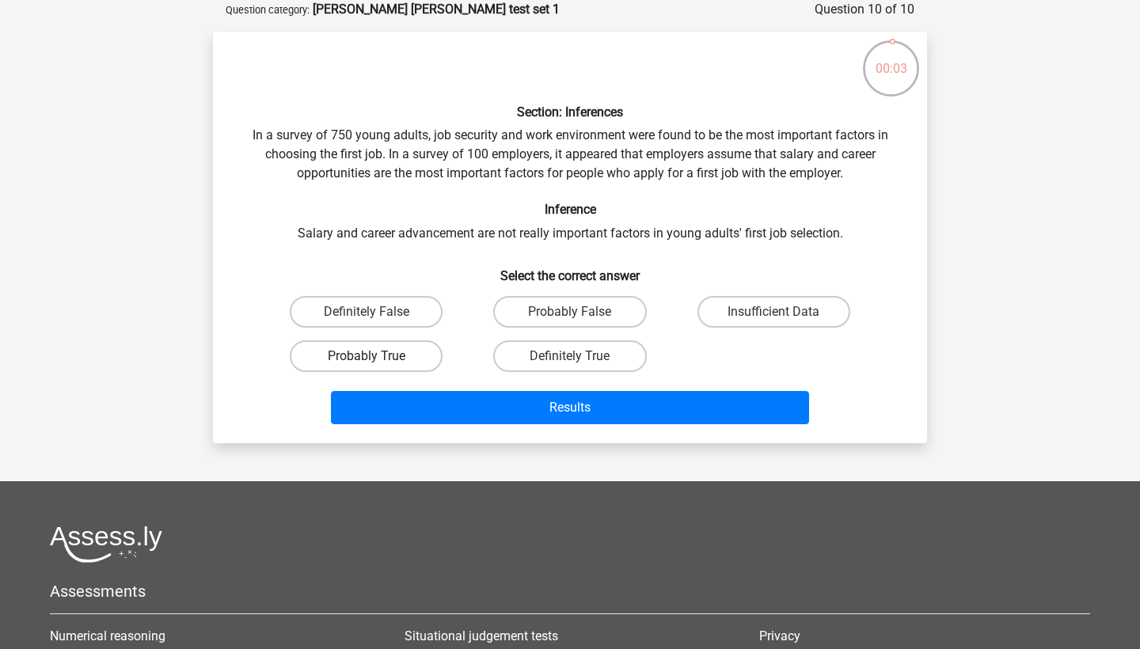
click at [421, 347] on label "Probably True" at bounding box center [366, 356] width 153 height 32
click at [377, 356] on input "Probably True" at bounding box center [371, 361] width 10 height 10
radio input "true"
click at [467, 383] on div "Results" at bounding box center [569, 404] width 663 height 52
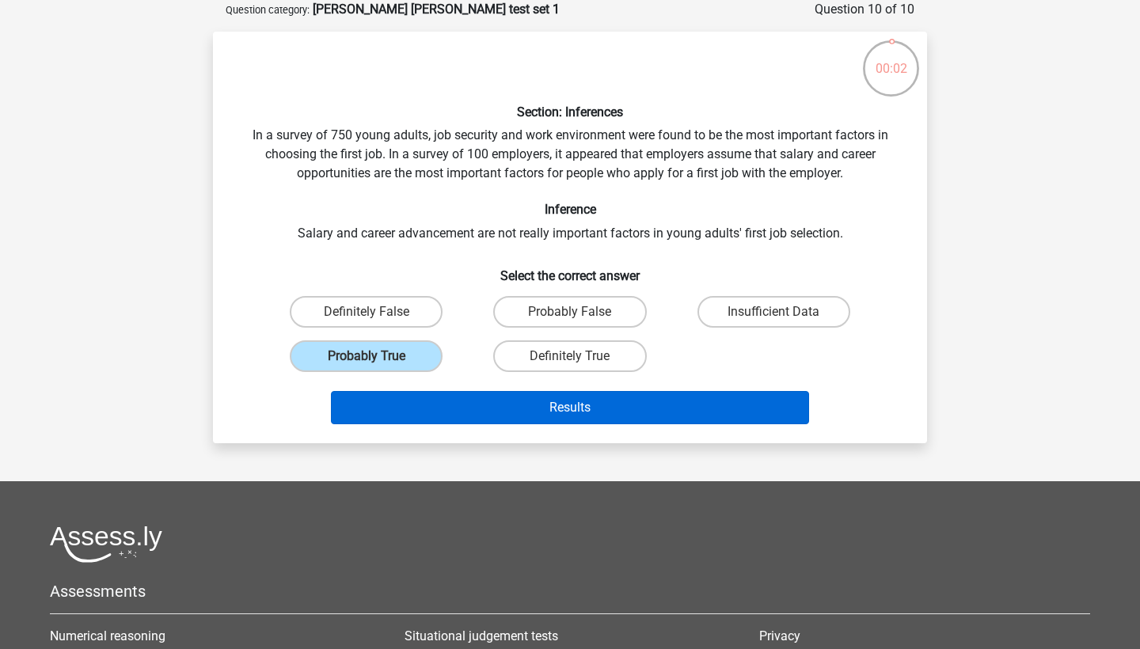
click at [473, 400] on button "Results" at bounding box center [570, 407] width 479 height 33
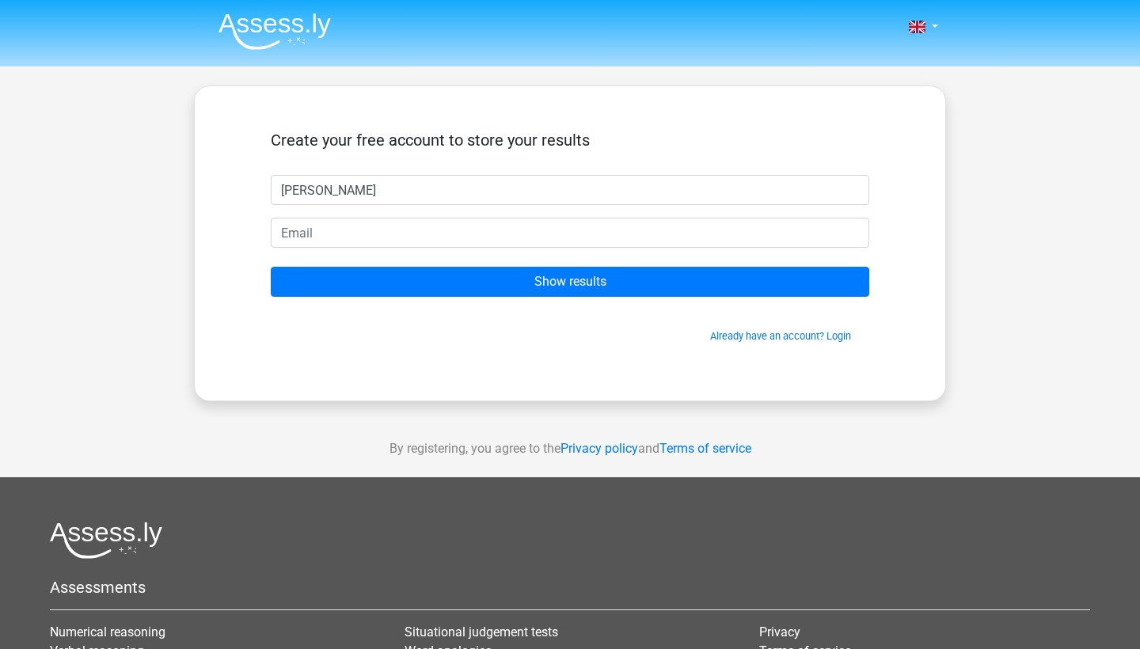
type input "jasleen gill"
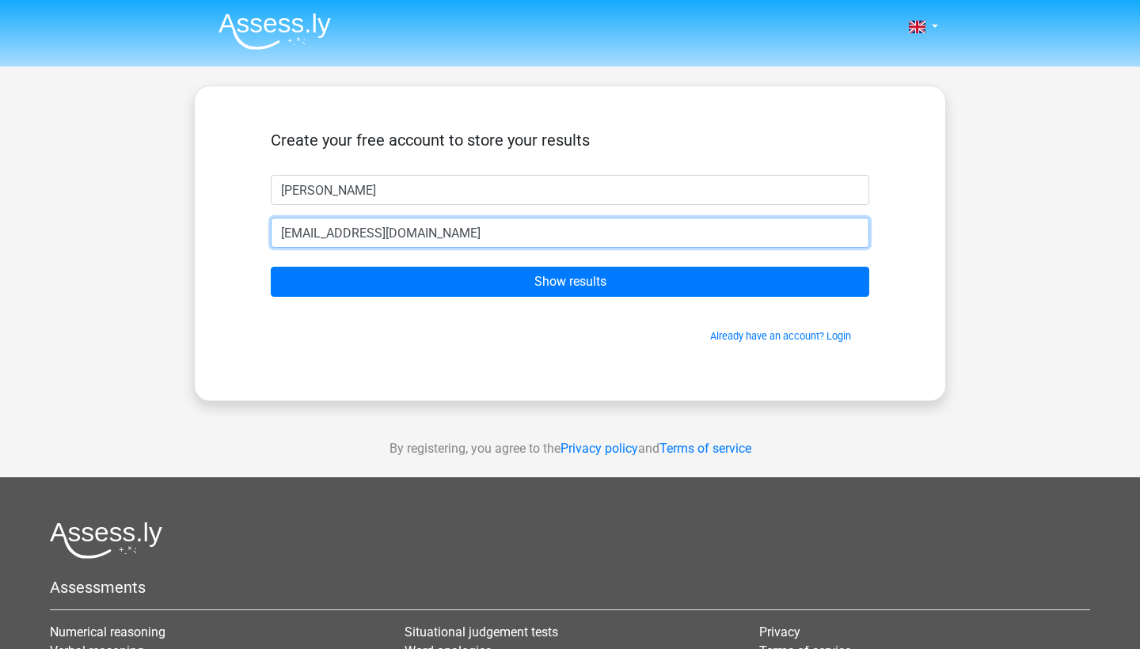
type input "jasleen_gill@outlook.com"
click at [570, 282] on input "Show results" at bounding box center [570, 282] width 598 height 30
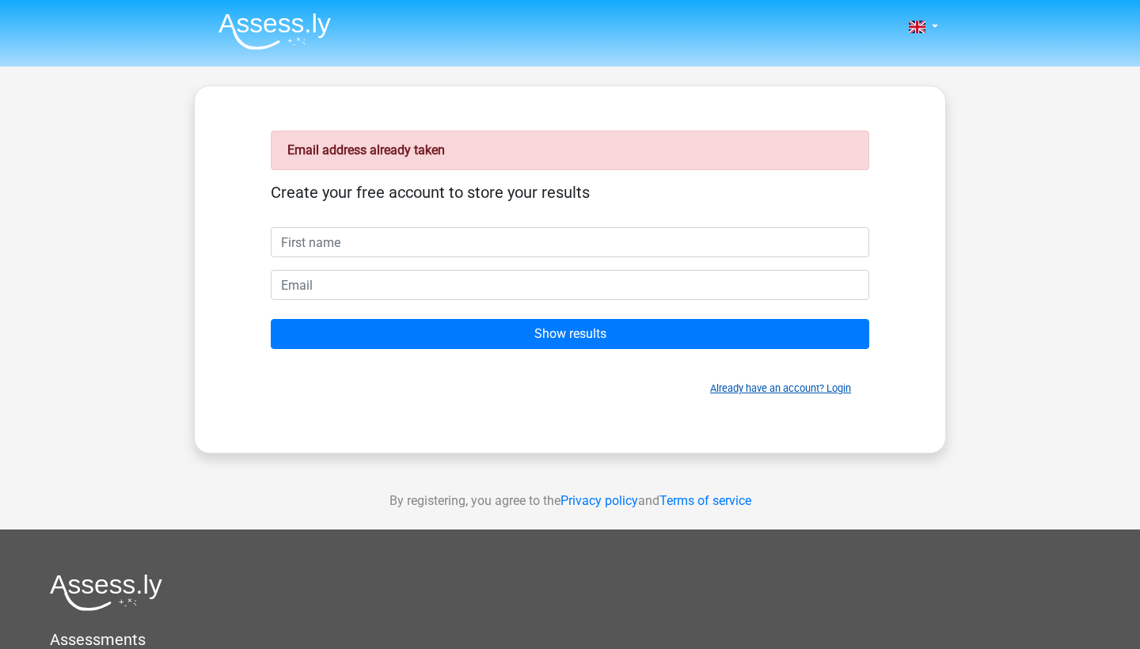
click at [757, 386] on link "Already have an account? Login" at bounding box center [780, 388] width 141 height 12
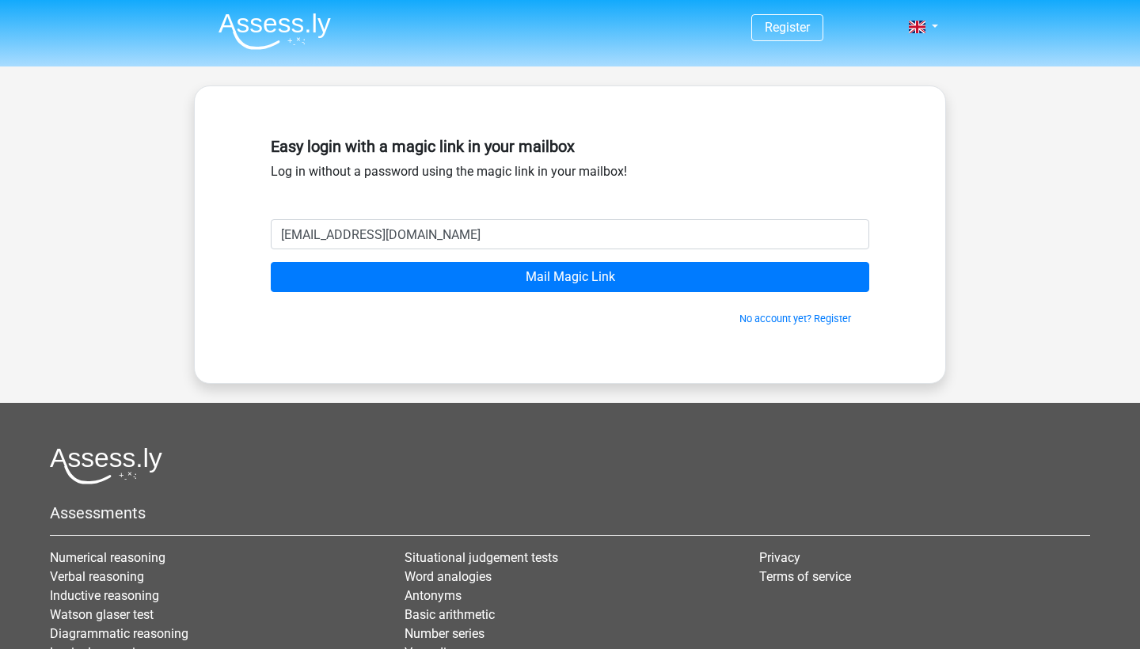
type input "[EMAIL_ADDRESS][DOMAIN_NAME]"
click at [570, 277] on input "Mail Magic Link" at bounding box center [570, 277] width 598 height 30
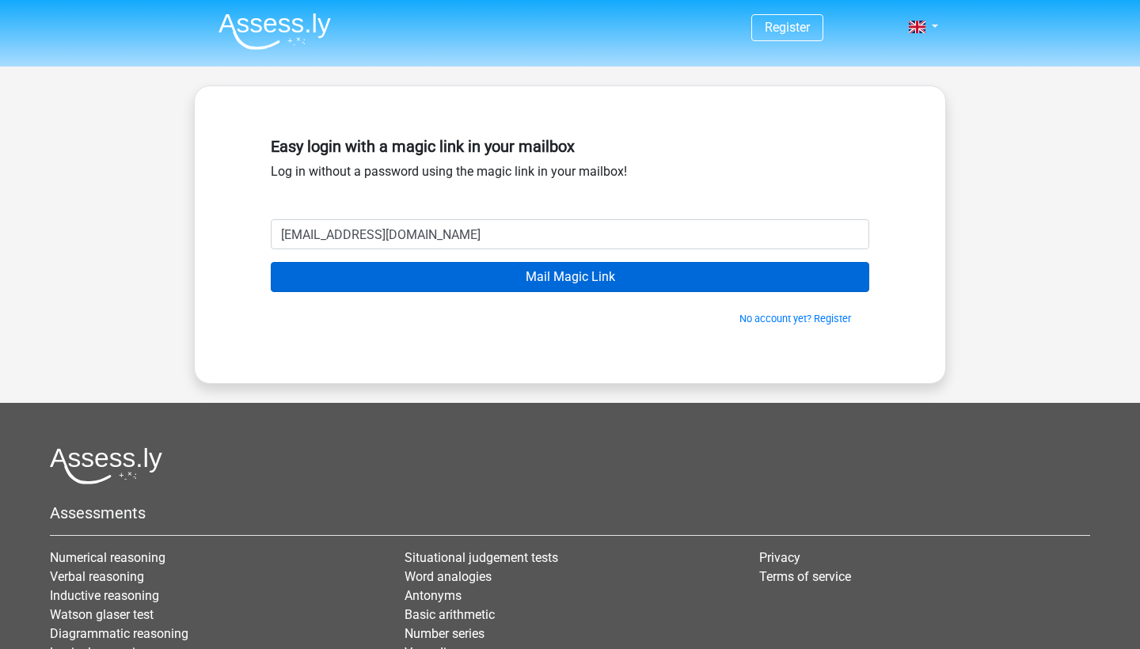
click at [557, 286] on input "Mail Magic Link" at bounding box center [570, 277] width 598 height 30
